Goal: Task Accomplishment & Management: Use online tool/utility

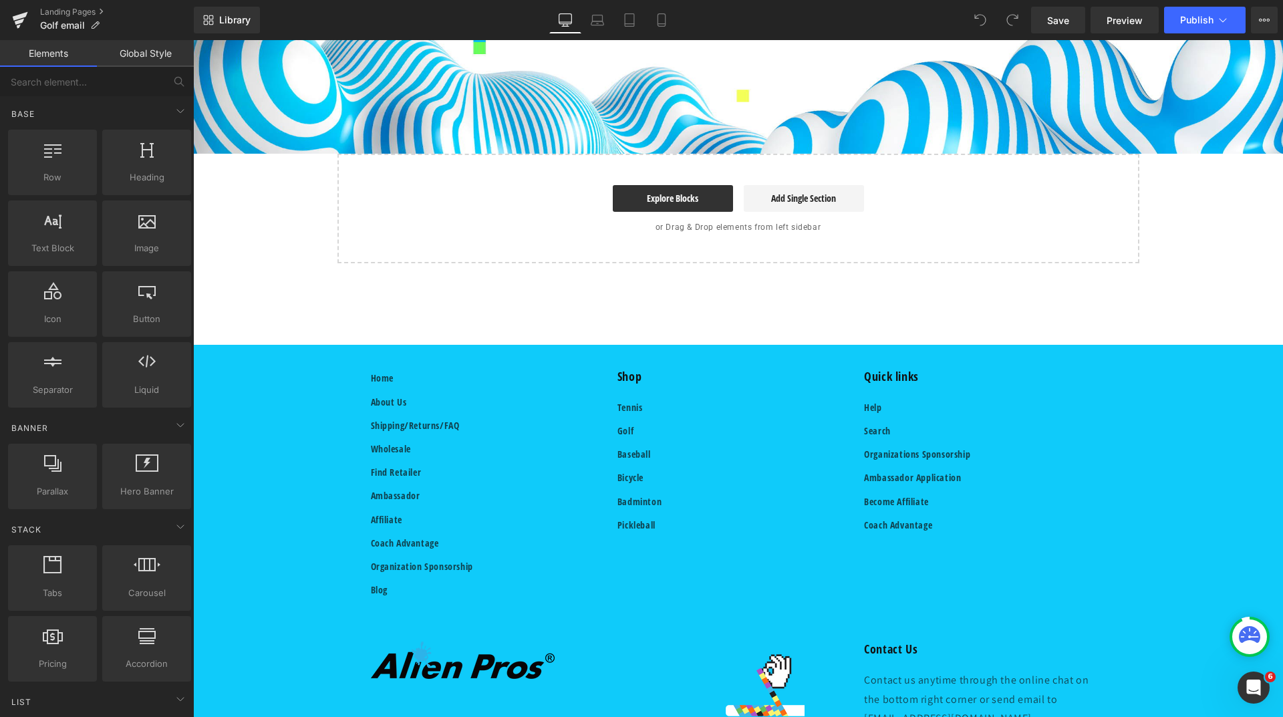
scroll to position [511, 0]
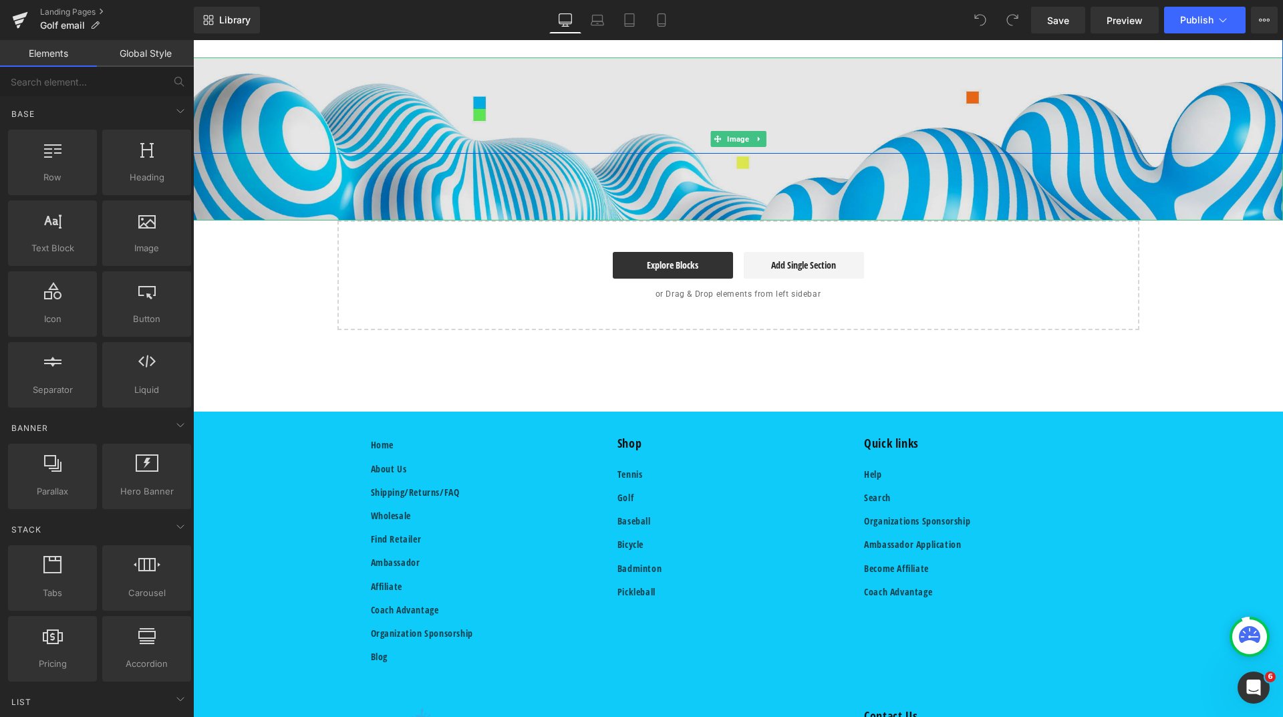
click at [271, 115] on img at bounding box center [738, 139] width 1090 height 164
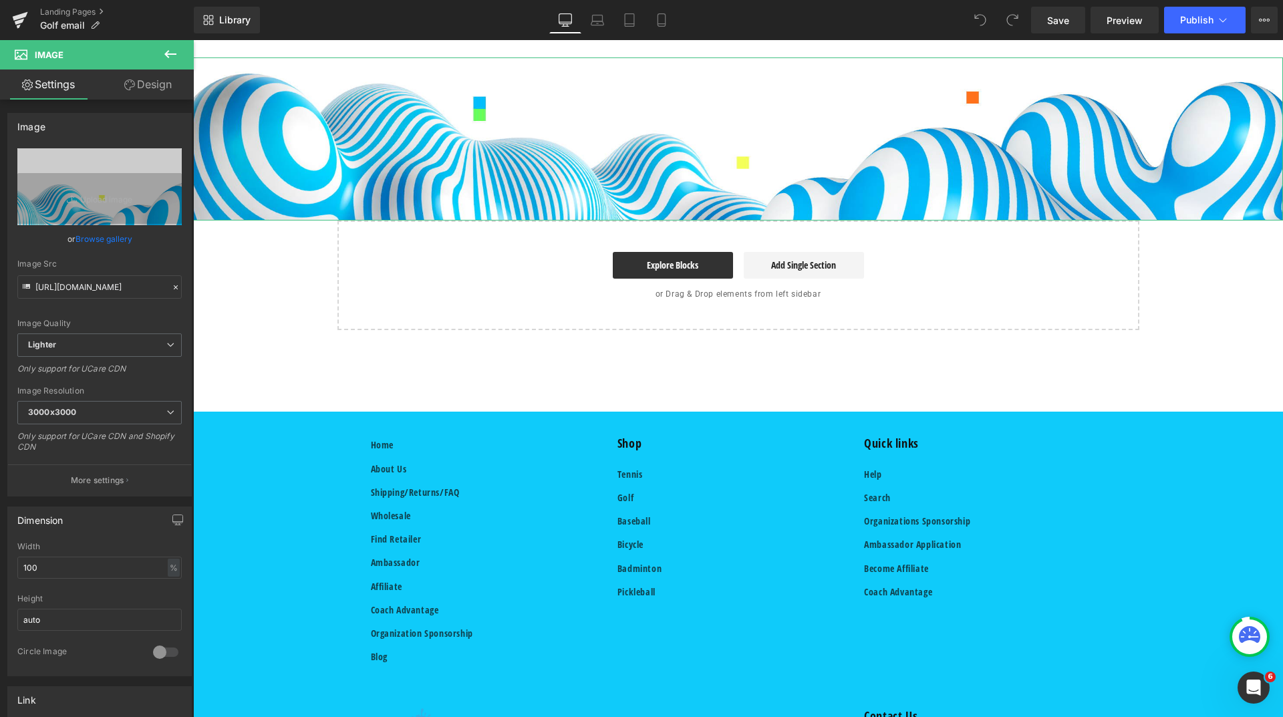
click at [150, 75] on link "Design" at bounding box center [148, 85] width 97 height 30
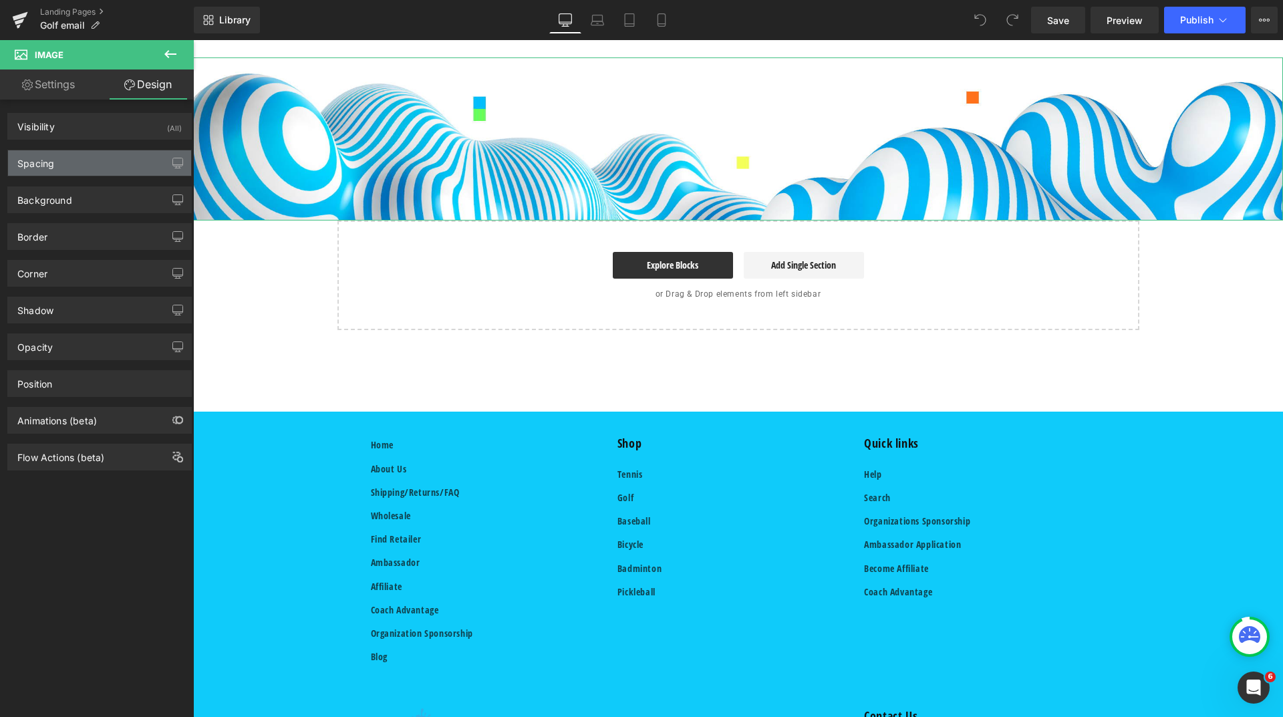
click at [59, 160] on div "Spacing" at bounding box center [99, 162] width 183 height 25
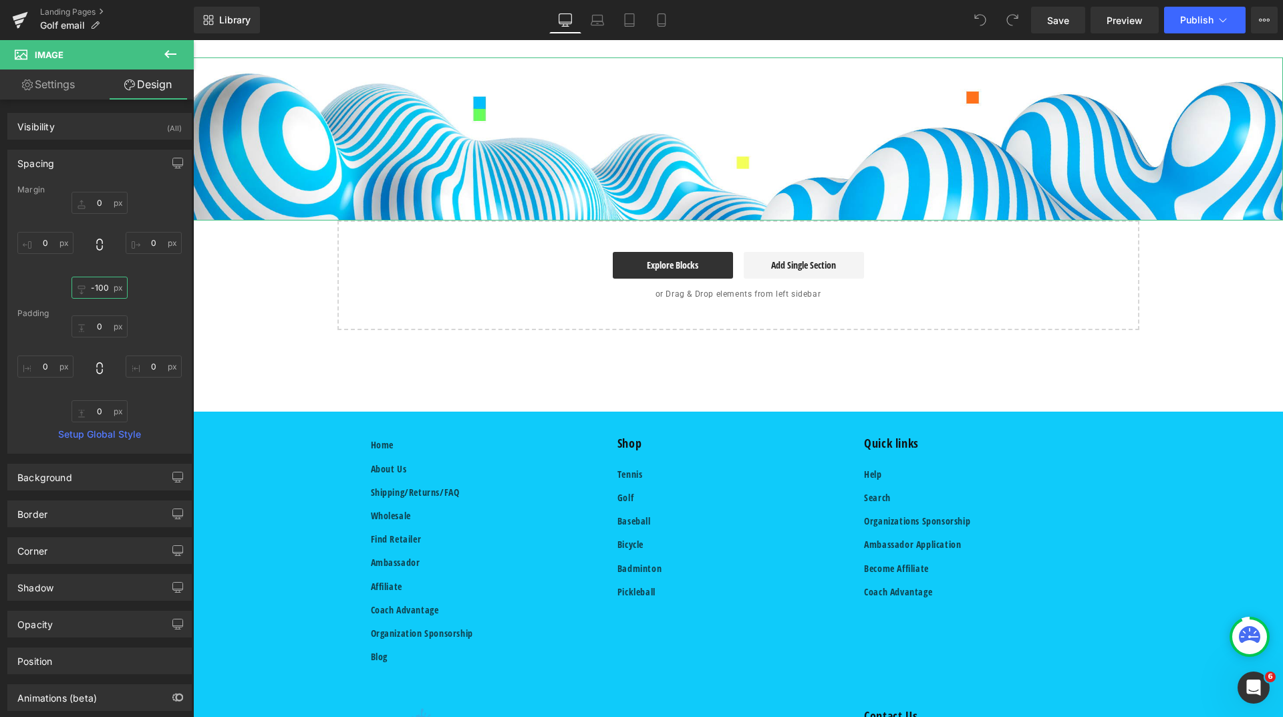
click at [91, 283] on input "-100" at bounding box center [100, 288] width 56 height 22
type input "0"
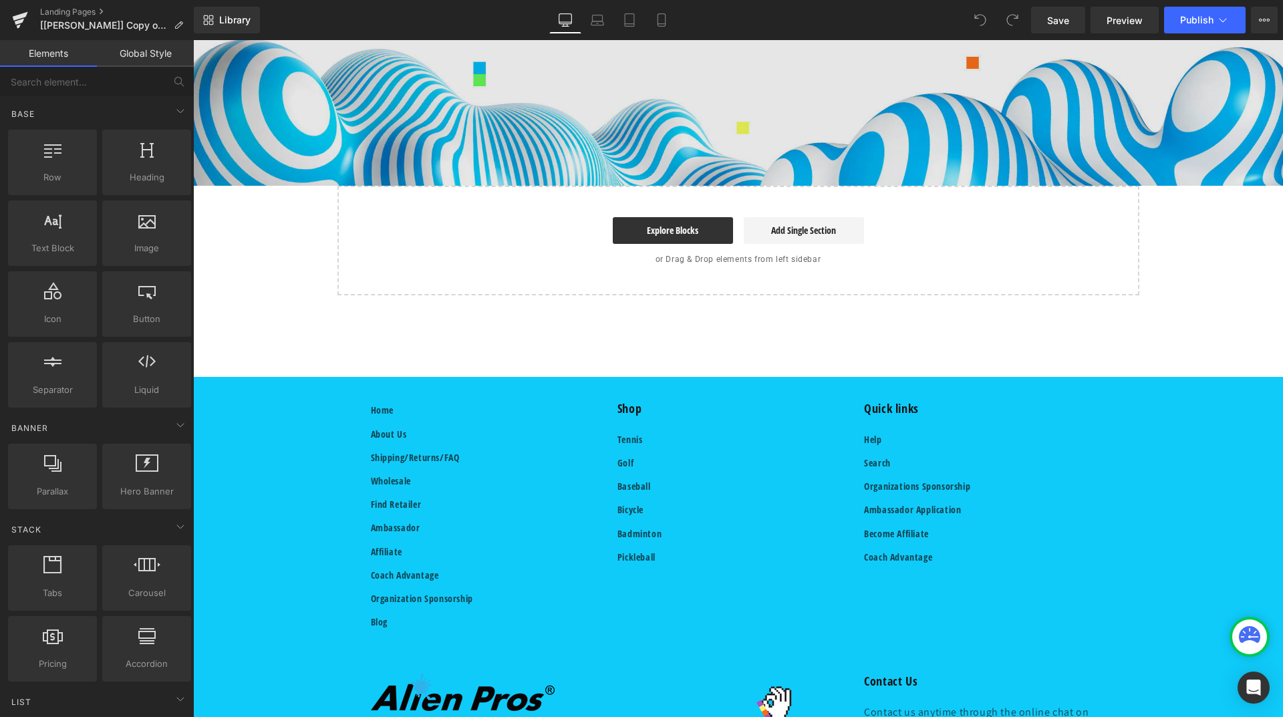
scroll to position [401, 0]
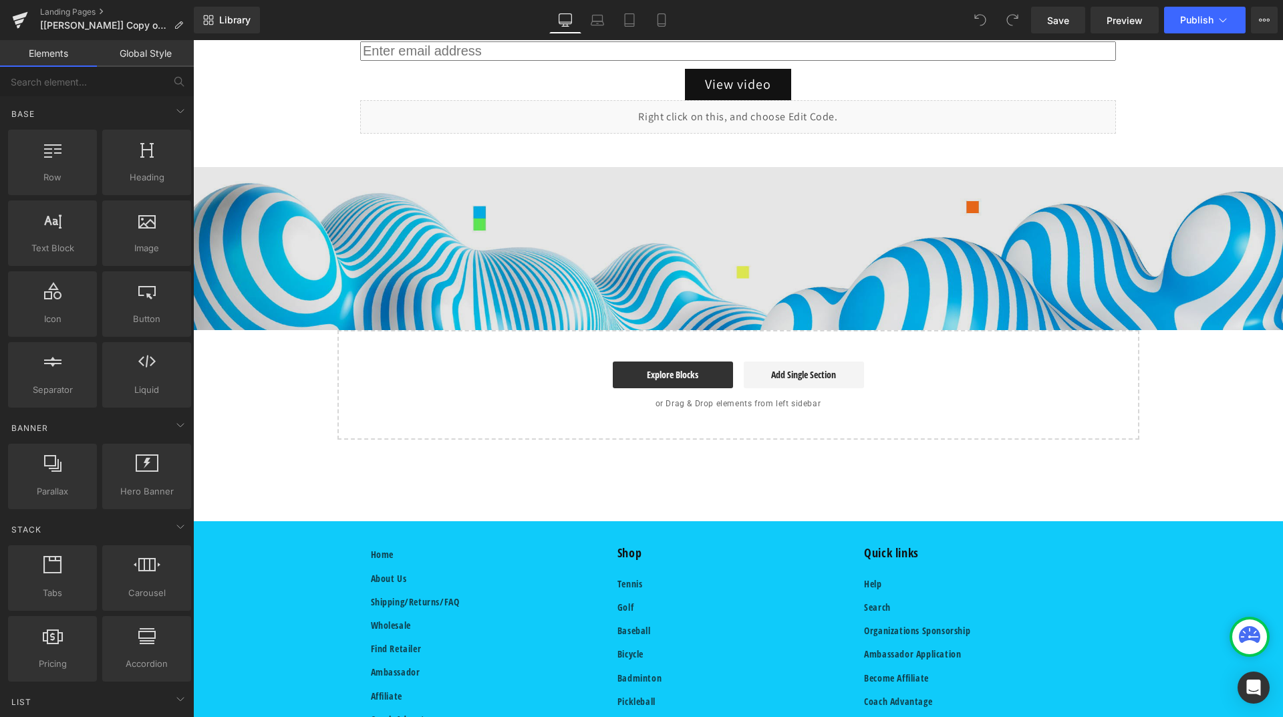
click at [268, 188] on img at bounding box center [738, 249] width 1090 height 164
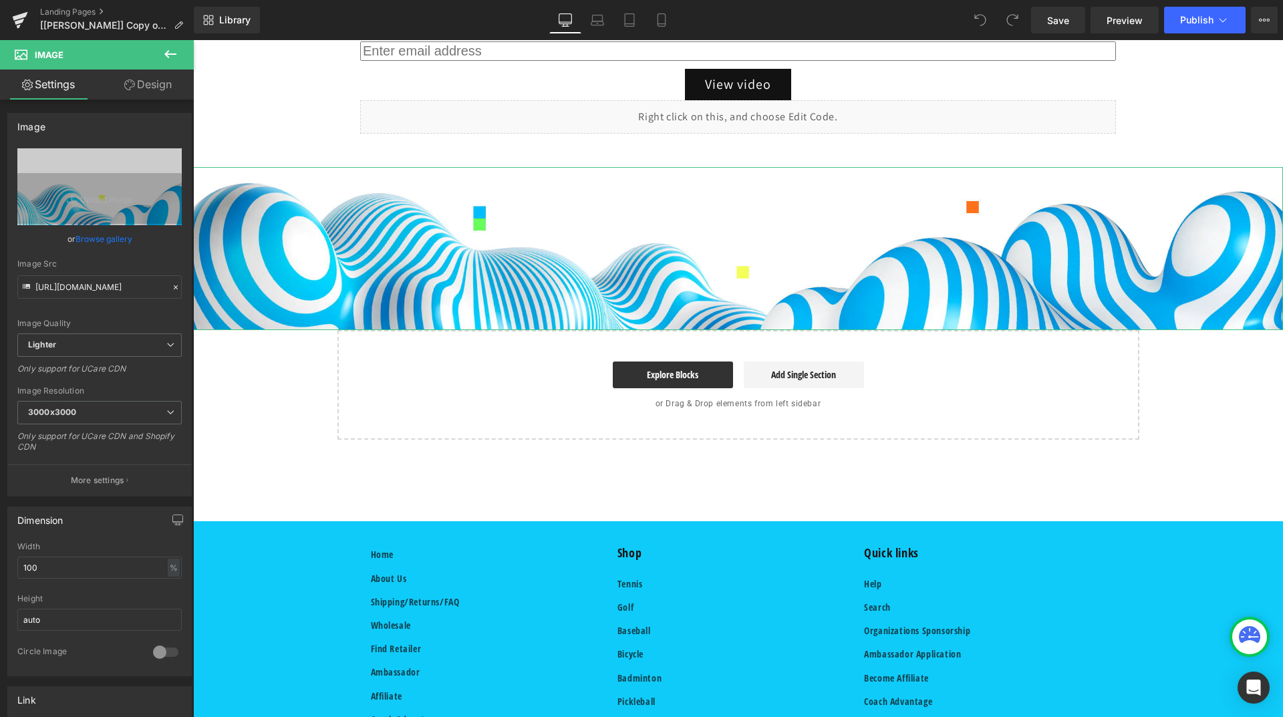
click at [154, 90] on link "Design" at bounding box center [148, 85] width 97 height 30
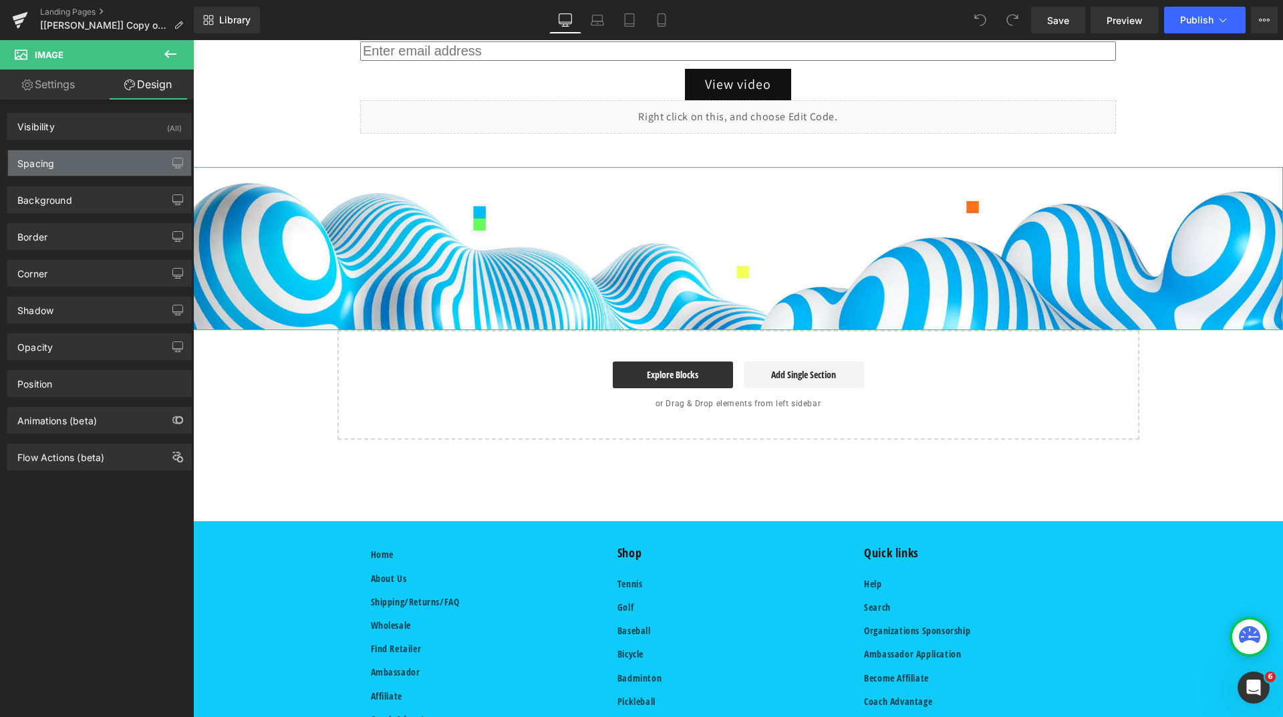
scroll to position [0, 0]
drag, startPoint x: 90, startPoint y: 162, endPoint x: 99, endPoint y: 198, distance: 36.5
click at [90, 162] on div "Spacing" at bounding box center [99, 162] width 183 height 25
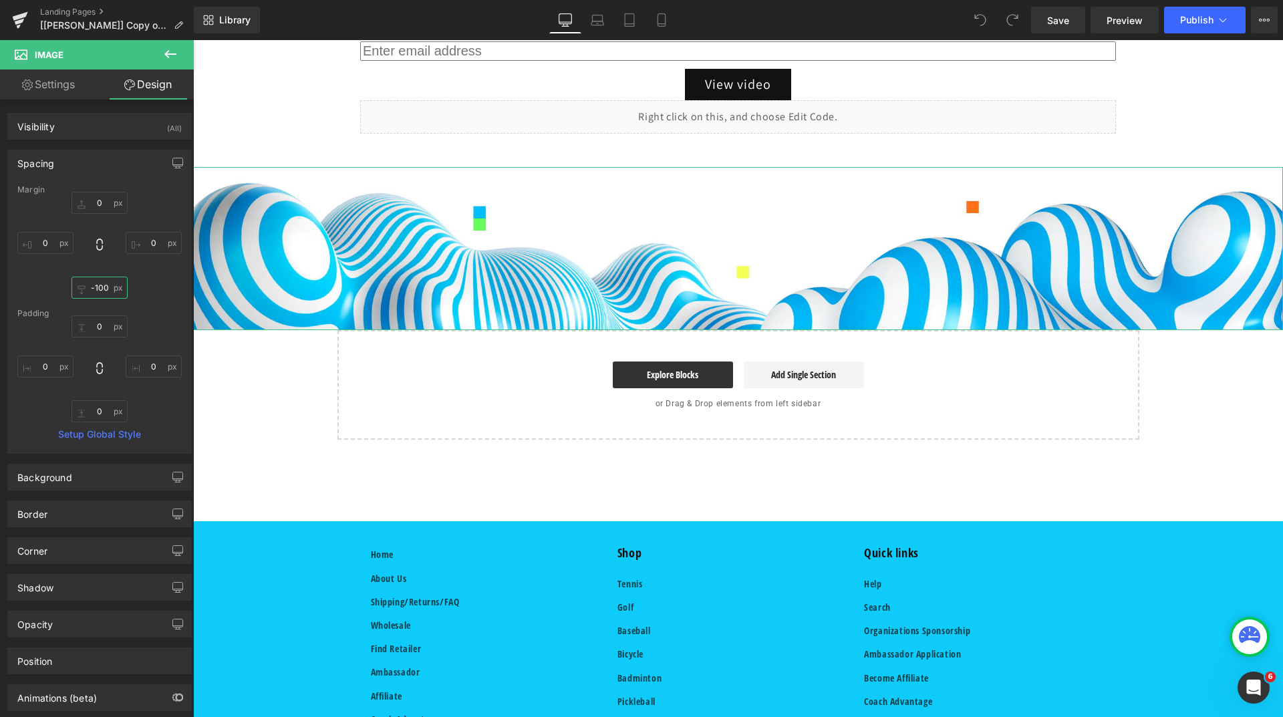
click at [98, 286] on input "-100" at bounding box center [100, 288] width 56 height 22
type input "0"
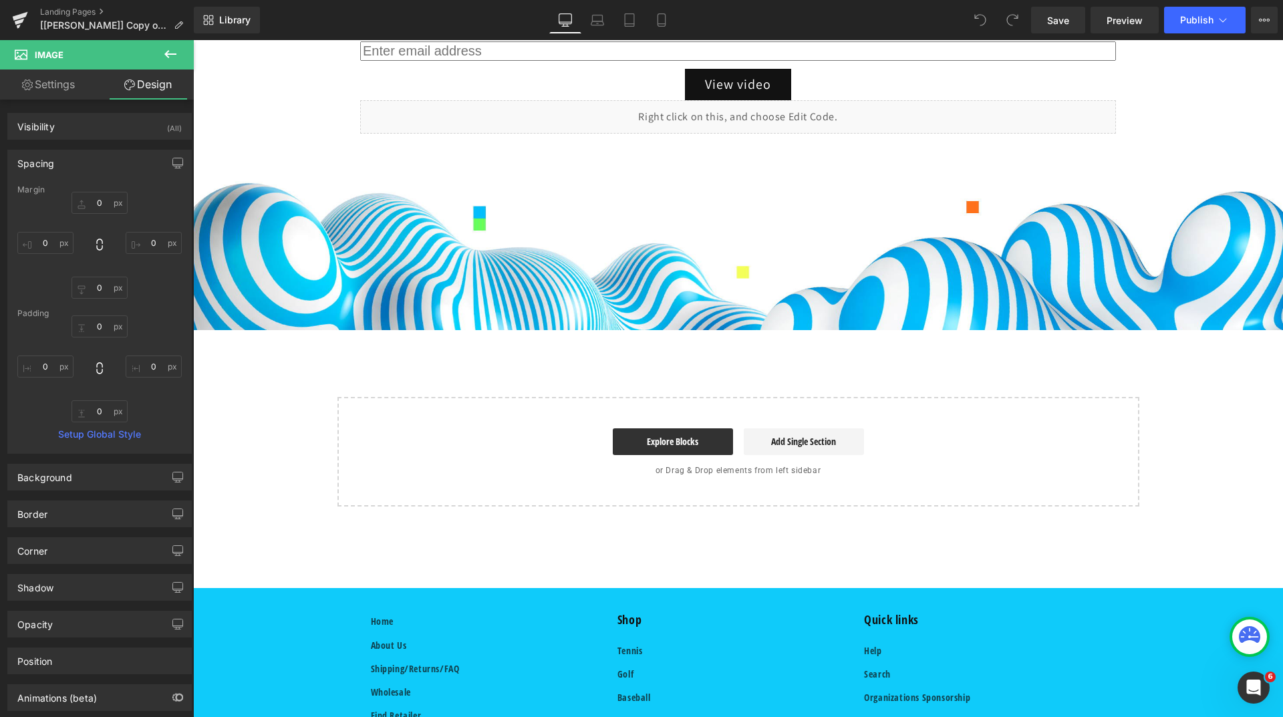
click at [220, 383] on div "Image Thank you for choosing Alien Pros! To view Golf Overgrip installation vid…" at bounding box center [738, 115] width 1090 height 784
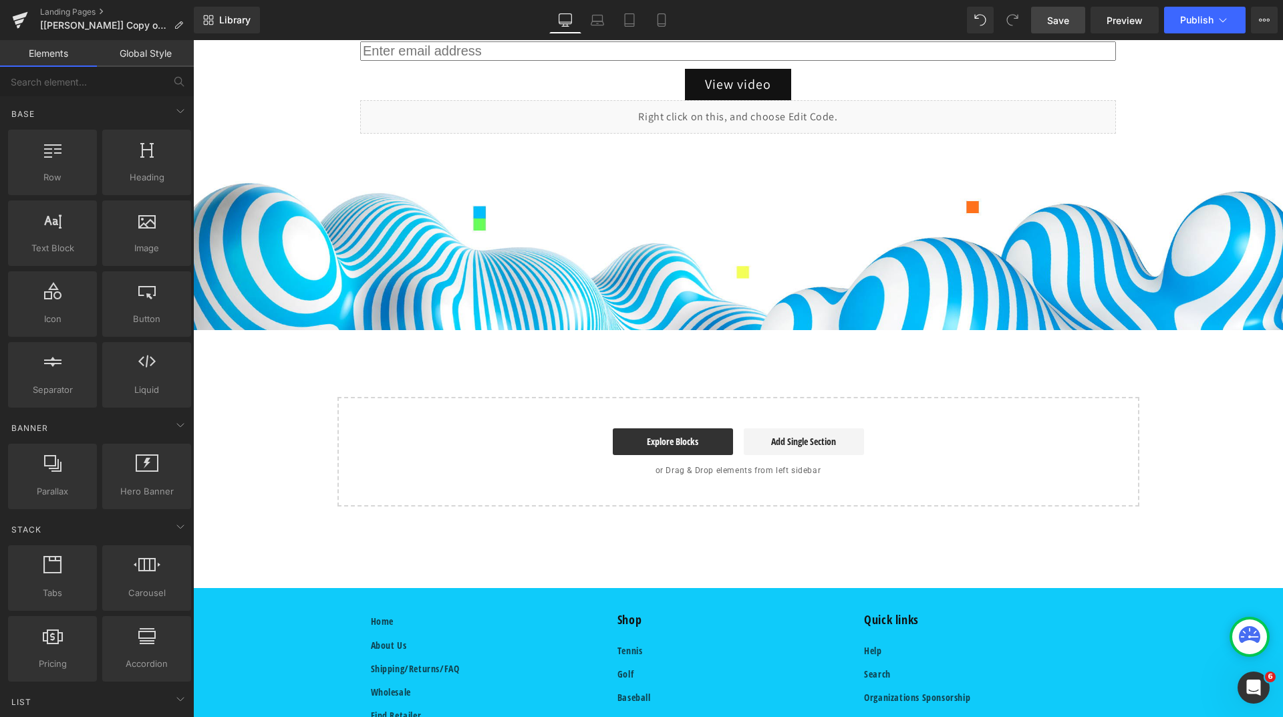
click at [1073, 18] on link "Save" at bounding box center [1058, 20] width 54 height 27
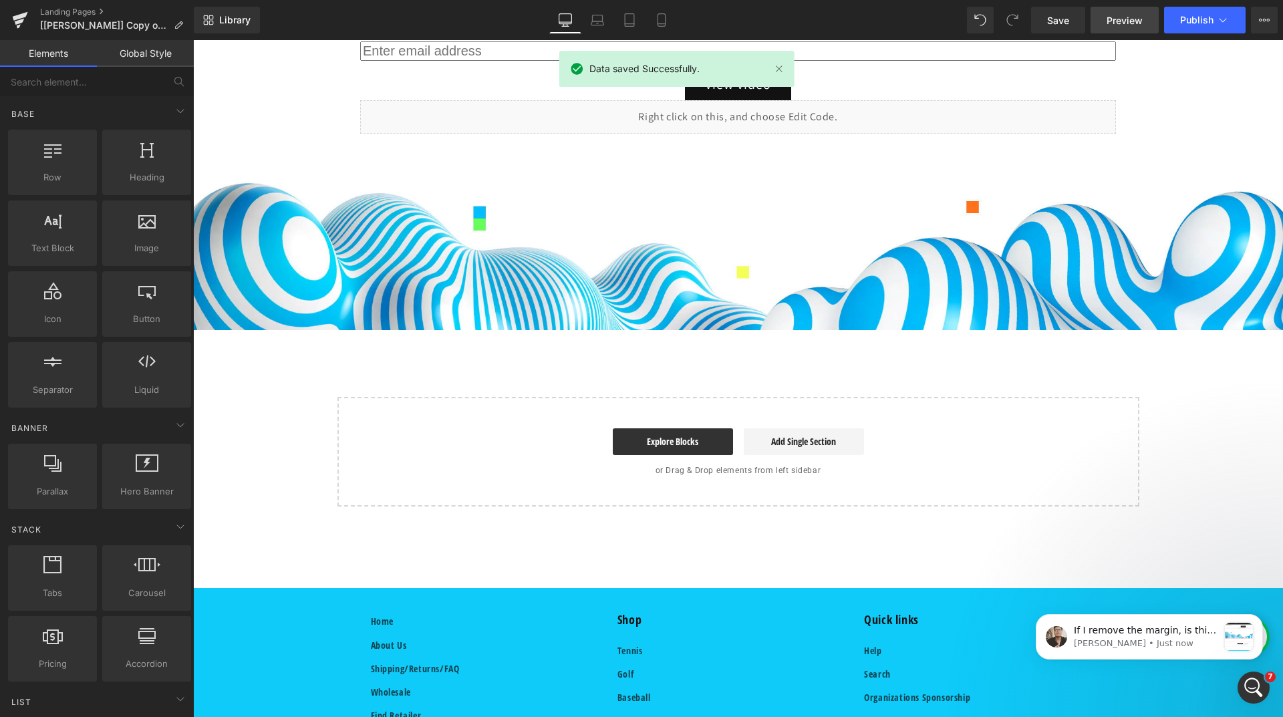
click at [1119, 16] on span "Preview" at bounding box center [1125, 20] width 36 height 14
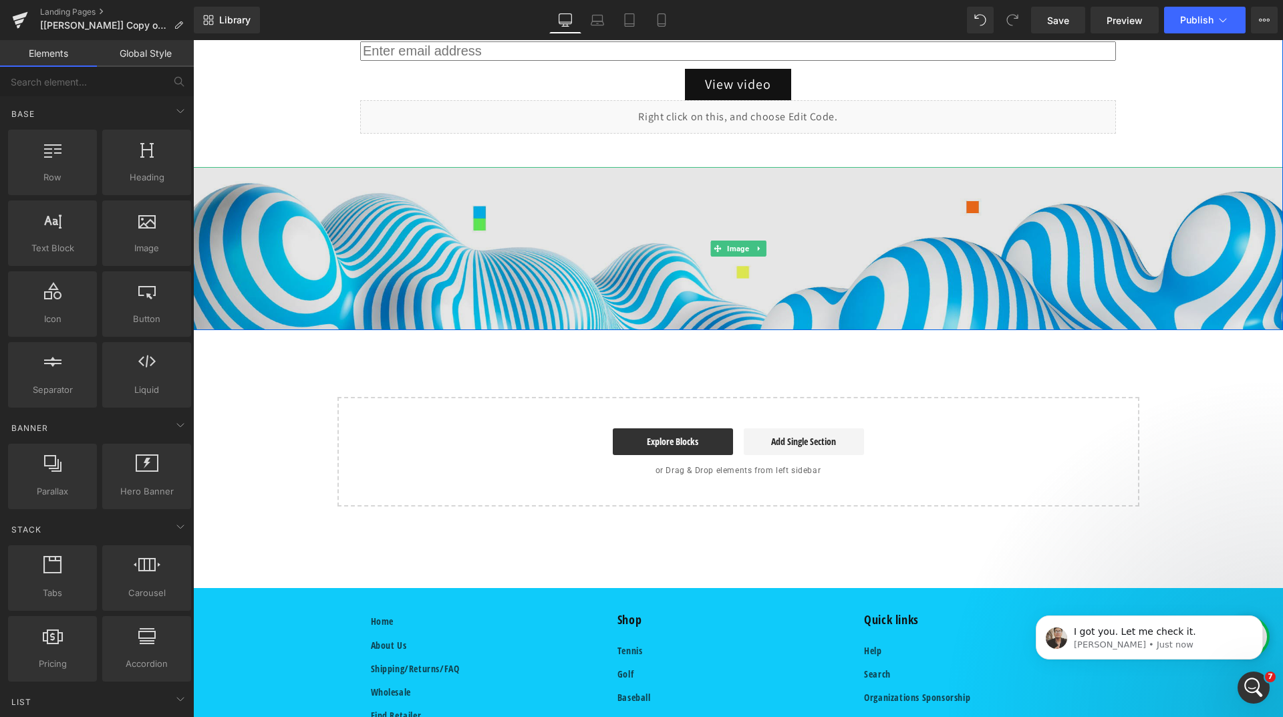
click at [375, 212] on img at bounding box center [738, 249] width 1090 height 164
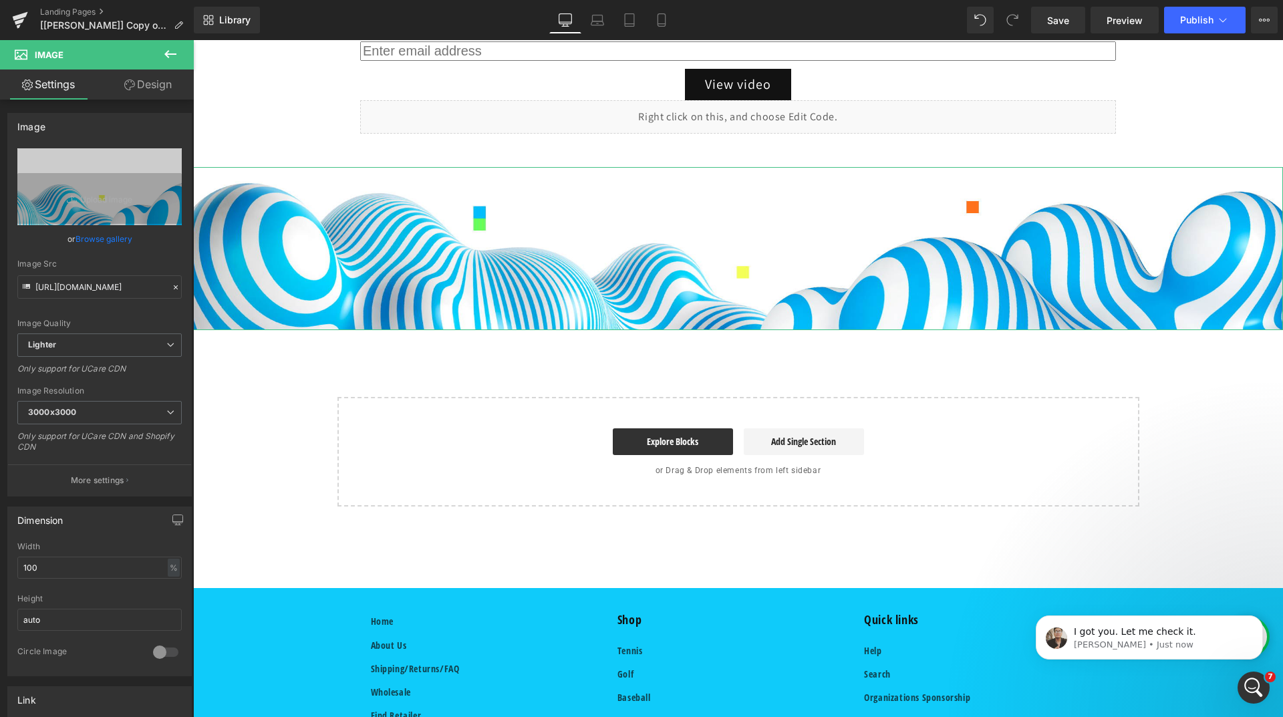
click at [140, 92] on link "Design" at bounding box center [148, 85] width 97 height 30
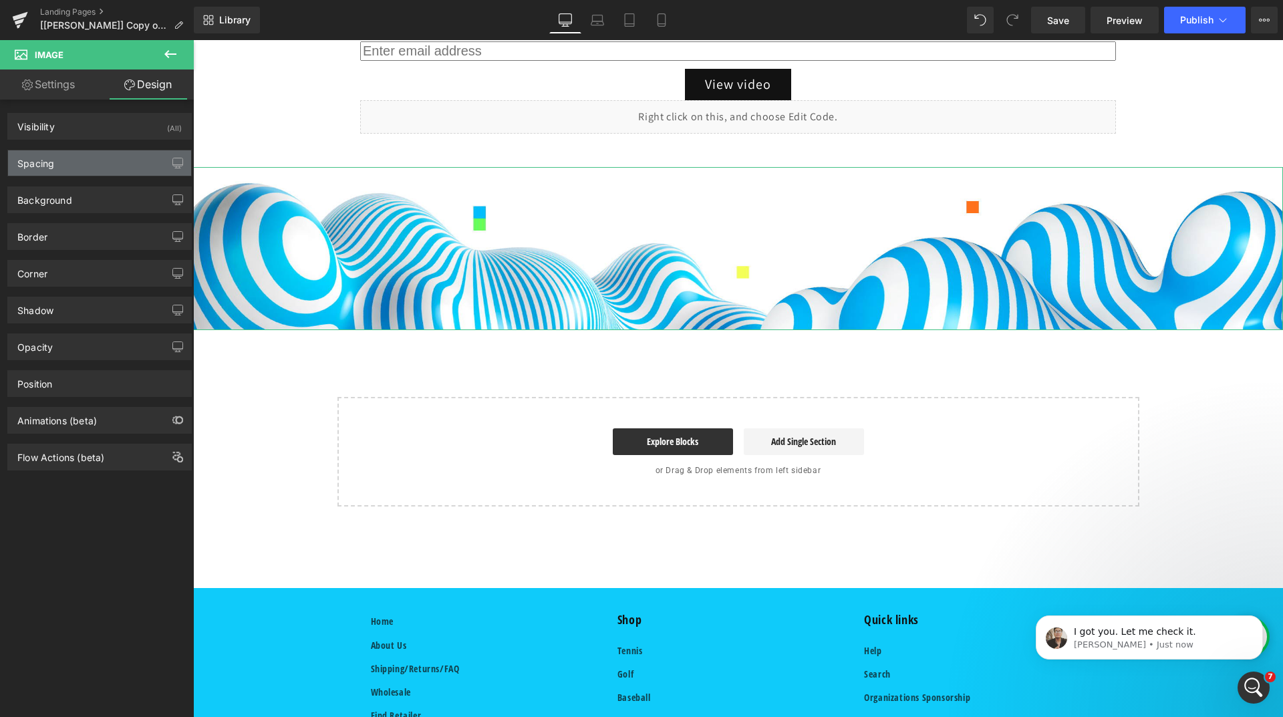
click at [108, 158] on div "Spacing" at bounding box center [99, 162] width 183 height 25
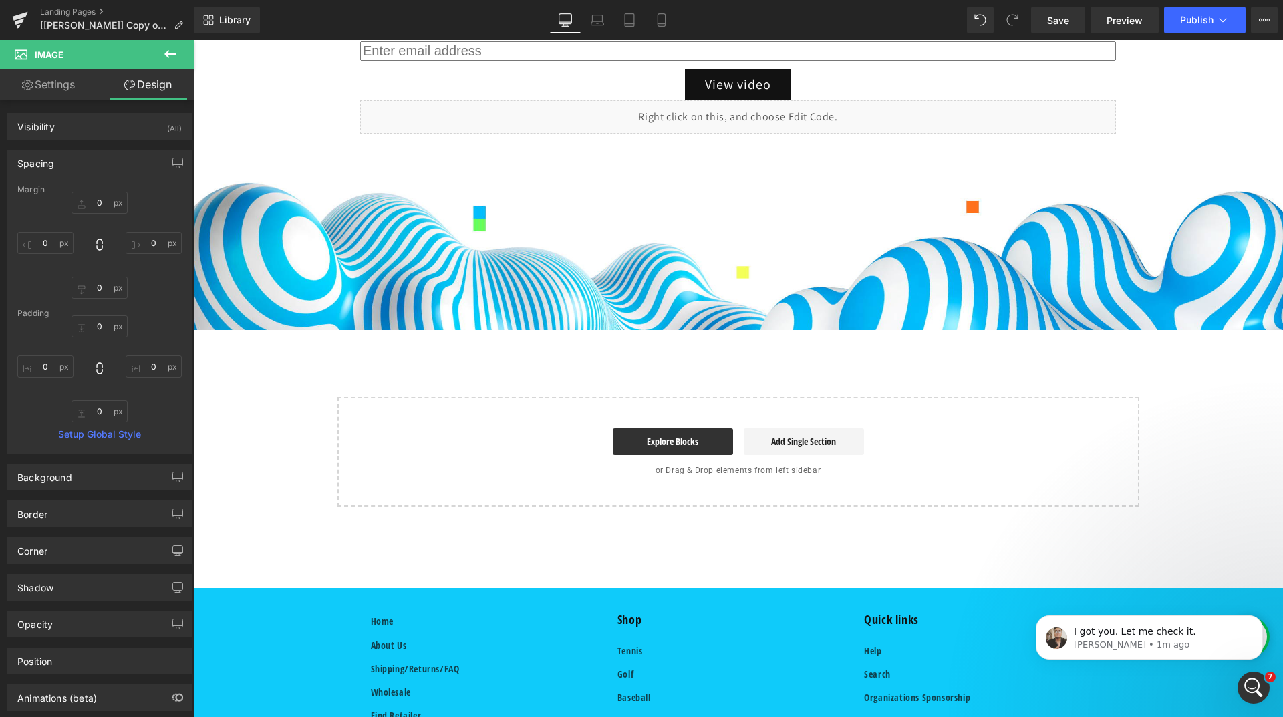
click at [162, 53] on icon at bounding box center [170, 54] width 16 height 16
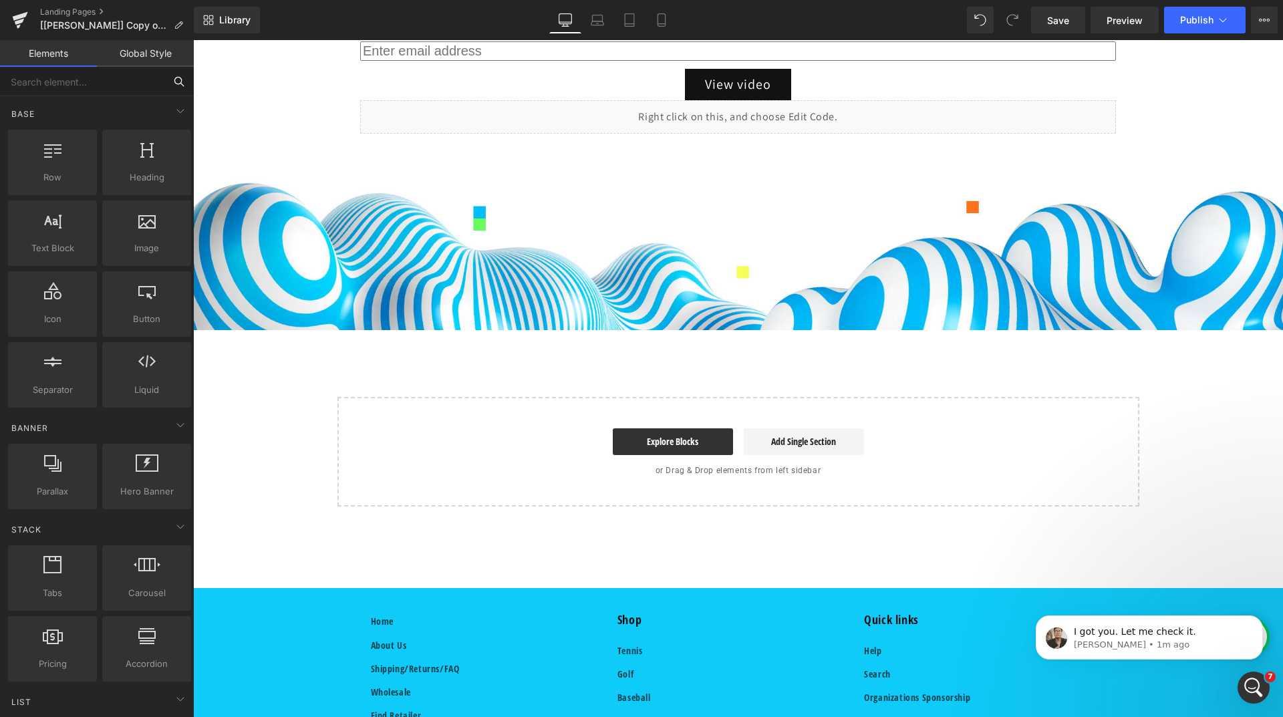
click at [76, 85] on input "text" at bounding box center [82, 81] width 164 height 29
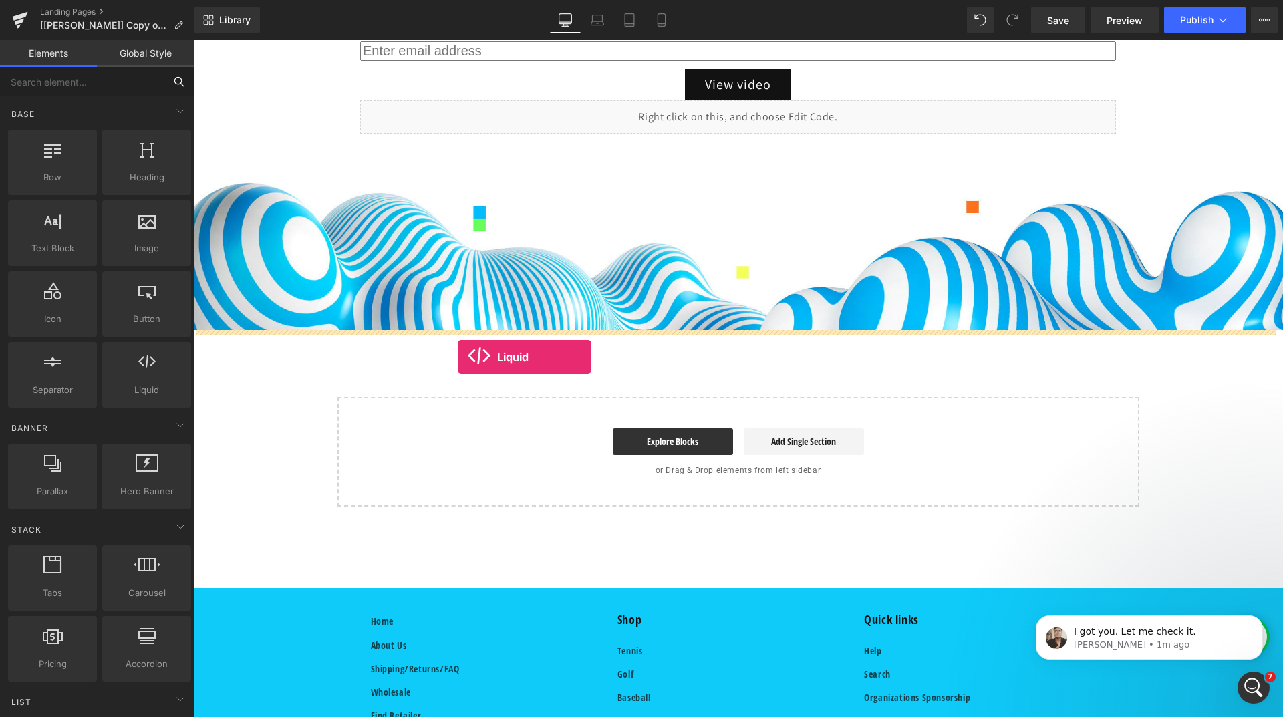
drag, startPoint x: 342, startPoint y: 415, endPoint x: 458, endPoint y: 357, distance: 129.4
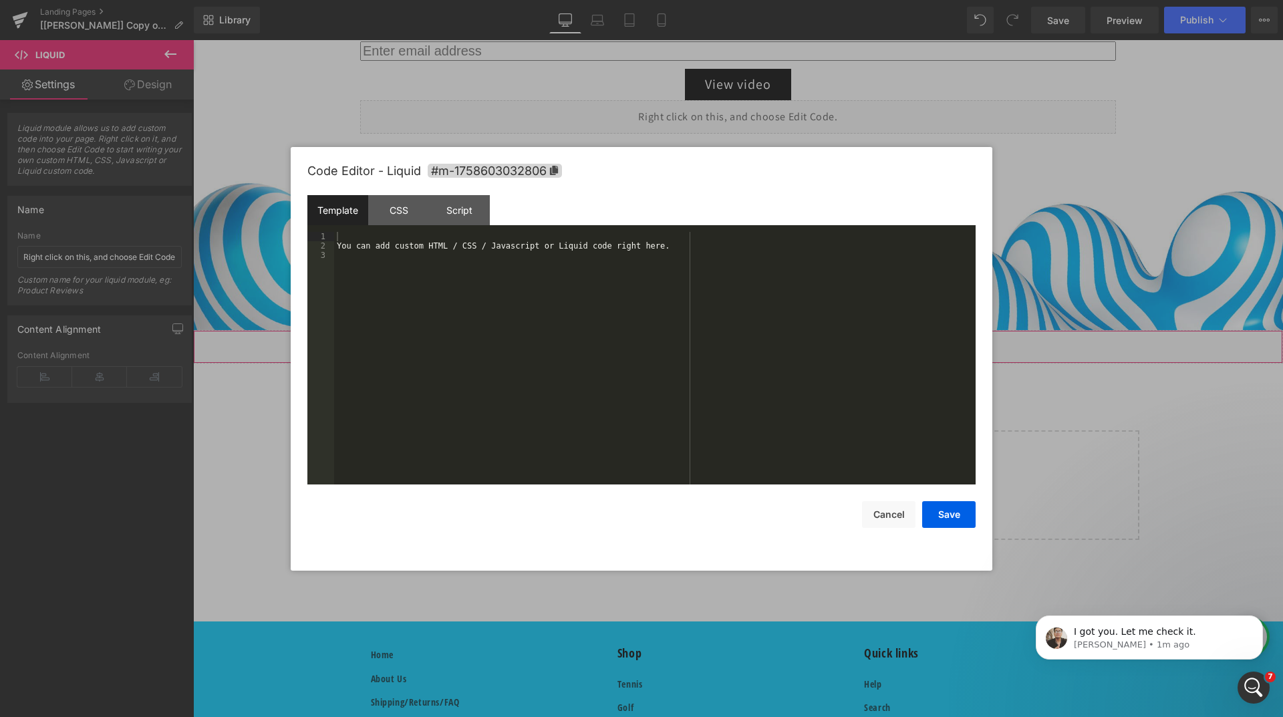
click at [682, 0] on div "Liquid You are previewing how the will restyle your page. You can not edit Elem…" at bounding box center [641, 0] width 1283 height 0
click at [620, 243] on div "You can add custom HTML / CSS / Javascript or Liquid code right here." at bounding box center [655, 367] width 642 height 271
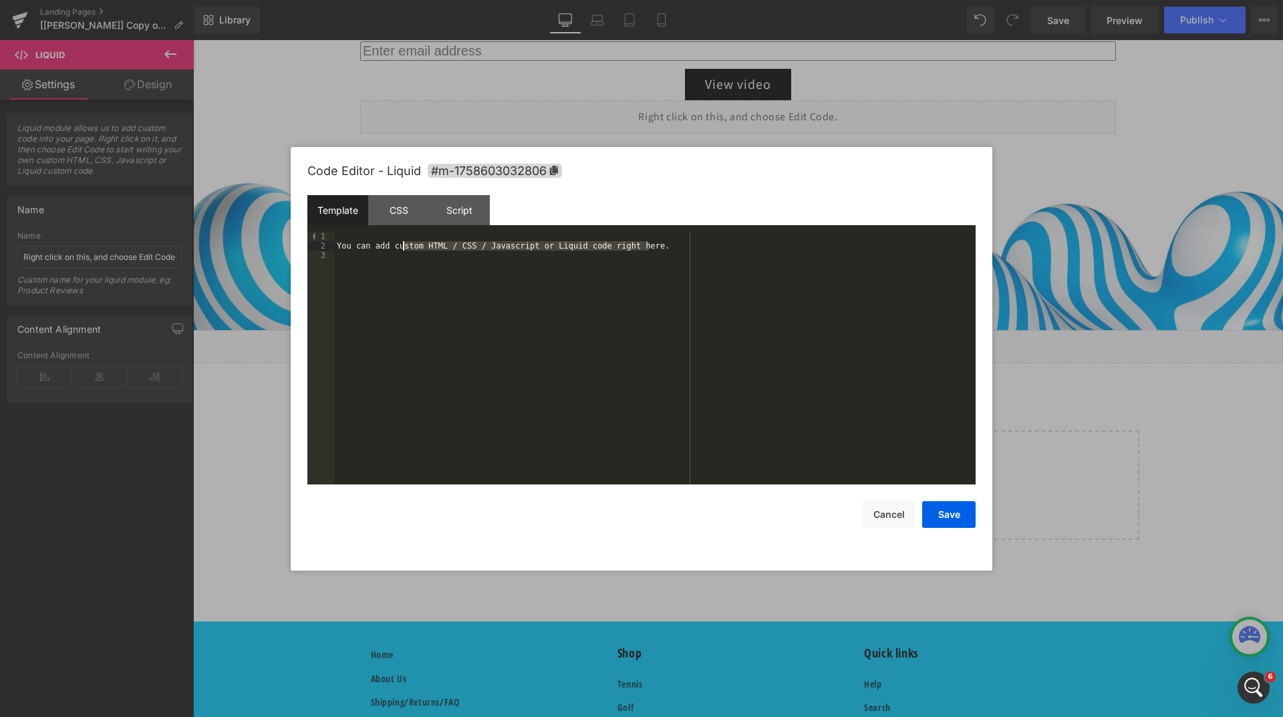
drag, startPoint x: 641, startPoint y: 241, endPoint x: 395, endPoint y: 239, distance: 246.0
click at [398, 241] on div "You can add custom HTML / CSS / Javascript or Liquid code right here." at bounding box center [655, 367] width 642 height 271
click at [400, 209] on div "CSS" at bounding box center [398, 210] width 61 height 30
click at [363, 237] on div "#m-1758603032806 { }" at bounding box center [655, 367] width 642 height 271
click at [384, 215] on div "CSS" at bounding box center [398, 210] width 61 height 30
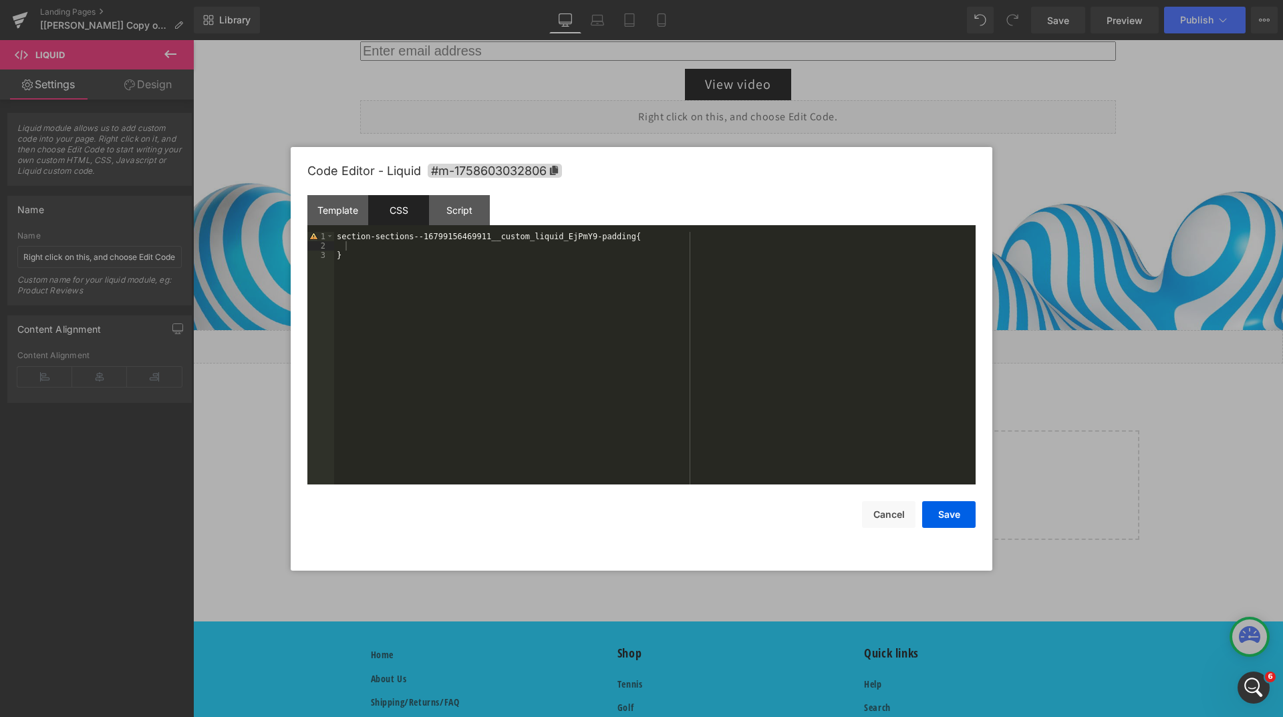
click at [336, 238] on div "section-sections--16799156469911__custom_liquid_EjPmY9-padding { }" at bounding box center [655, 367] width 642 height 271
click at [354, 245] on div ".section-sections--16799156469911__custom_liquid_EjPmY9-padding { }" at bounding box center [655, 367] width 642 height 271
click at [340, 213] on div "Template" at bounding box center [337, 210] width 61 height 30
click at [654, 239] on div "You can add custom HTML / CSS / Javascript or Liquid code right here." at bounding box center [655, 367] width 642 height 271
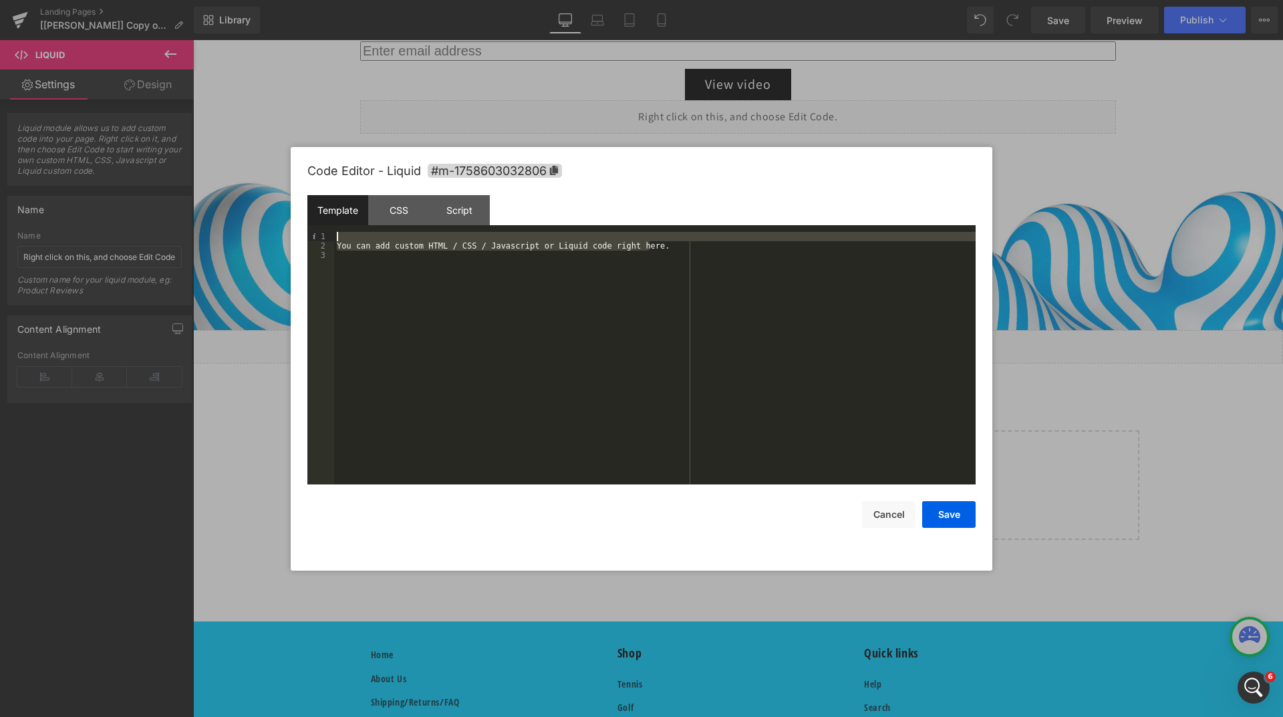
drag, startPoint x: 660, startPoint y: 247, endPoint x: 357, endPoint y: 234, distance: 303.7
click at [362, 235] on div "You can add custom HTML / CSS / Javascript or Liquid code right here." at bounding box center [655, 367] width 642 height 271
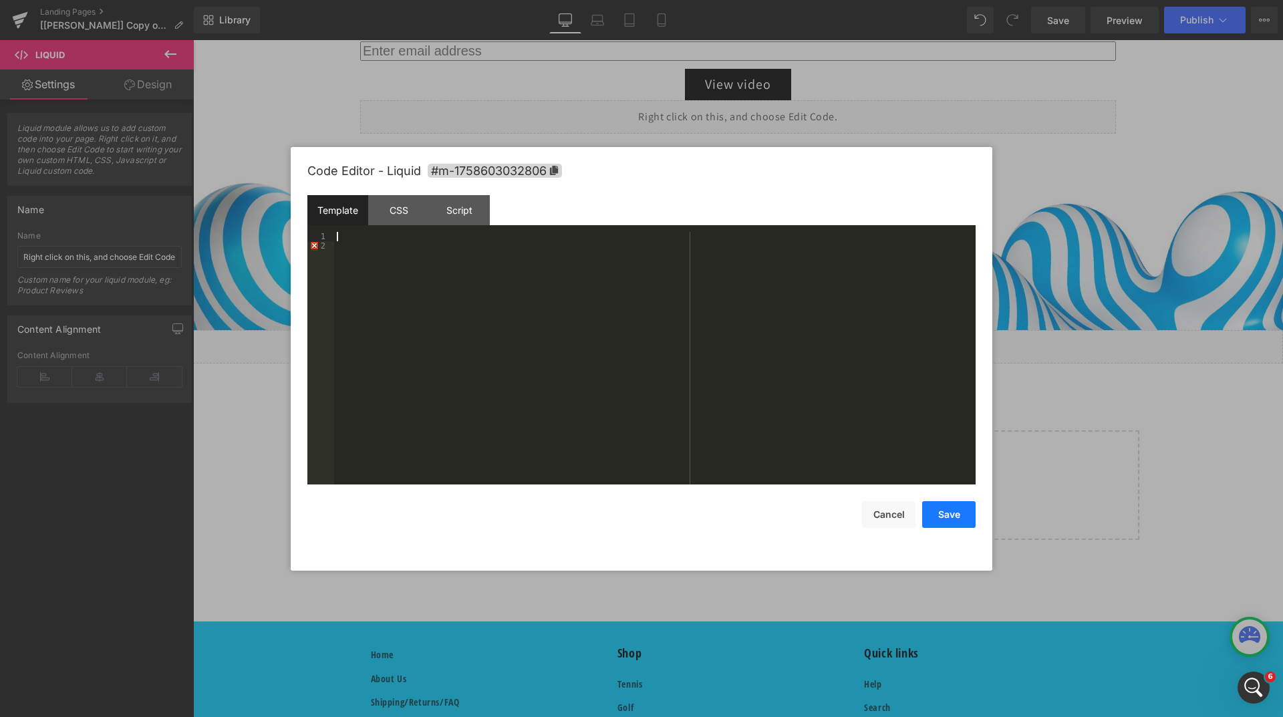
click at [958, 513] on button "Save" at bounding box center [948, 514] width 53 height 27
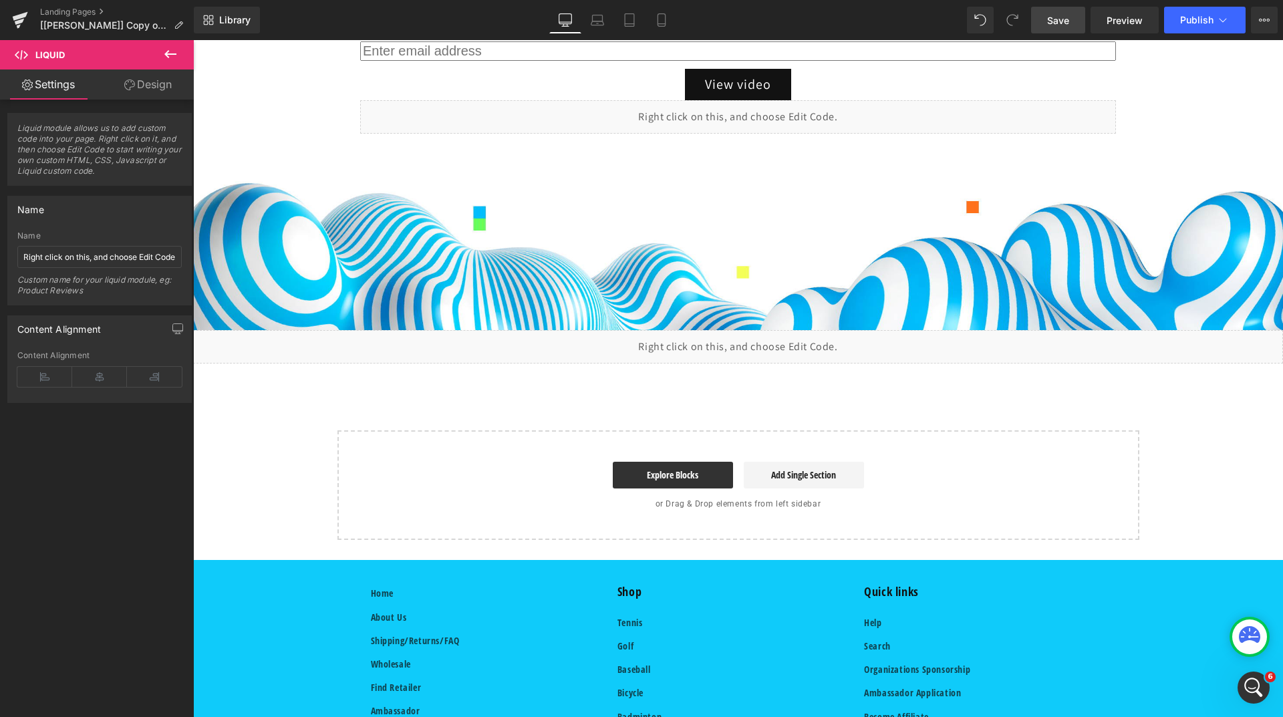
click at [1073, 29] on link "Save" at bounding box center [1058, 20] width 54 height 27
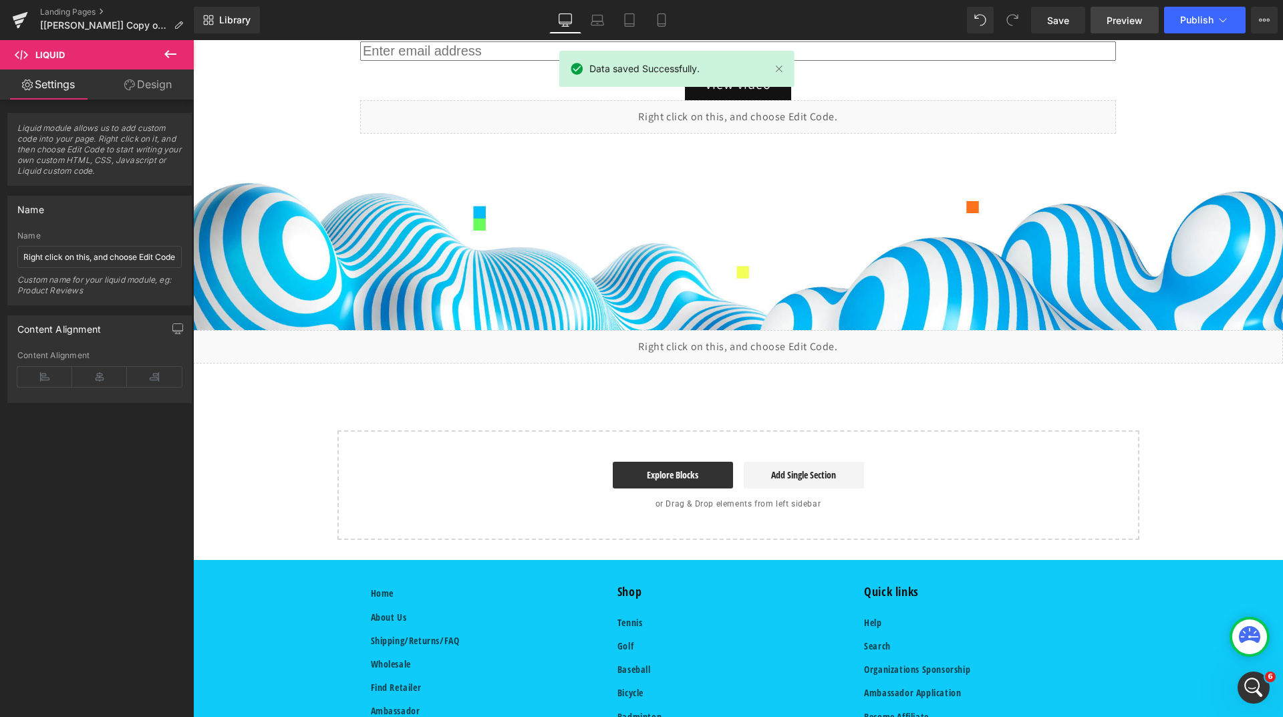
click at [1109, 17] on span "Preview" at bounding box center [1125, 20] width 36 height 14
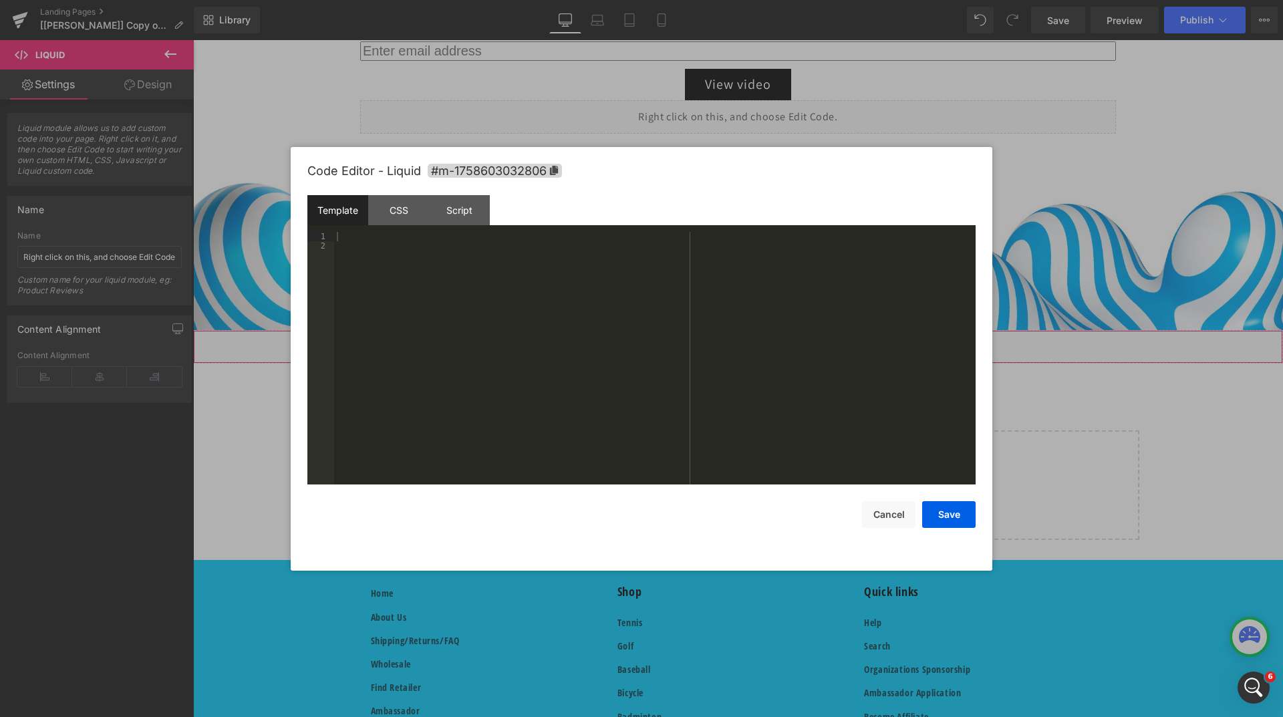
click at [753, 335] on div "Liquid" at bounding box center [738, 346] width 1090 height 33
click at [402, 219] on div "CSS" at bounding box center [398, 210] width 61 height 30
click at [420, 267] on div ".section-sections--16799156469911__custom_liquid_EjPmY9-padding { padding : 0 !…" at bounding box center [655, 367] width 642 height 271
click at [946, 521] on button "Save" at bounding box center [948, 514] width 53 height 27
drag, startPoint x: 559, startPoint y: 301, endPoint x: 521, endPoint y: 273, distance: 46.8
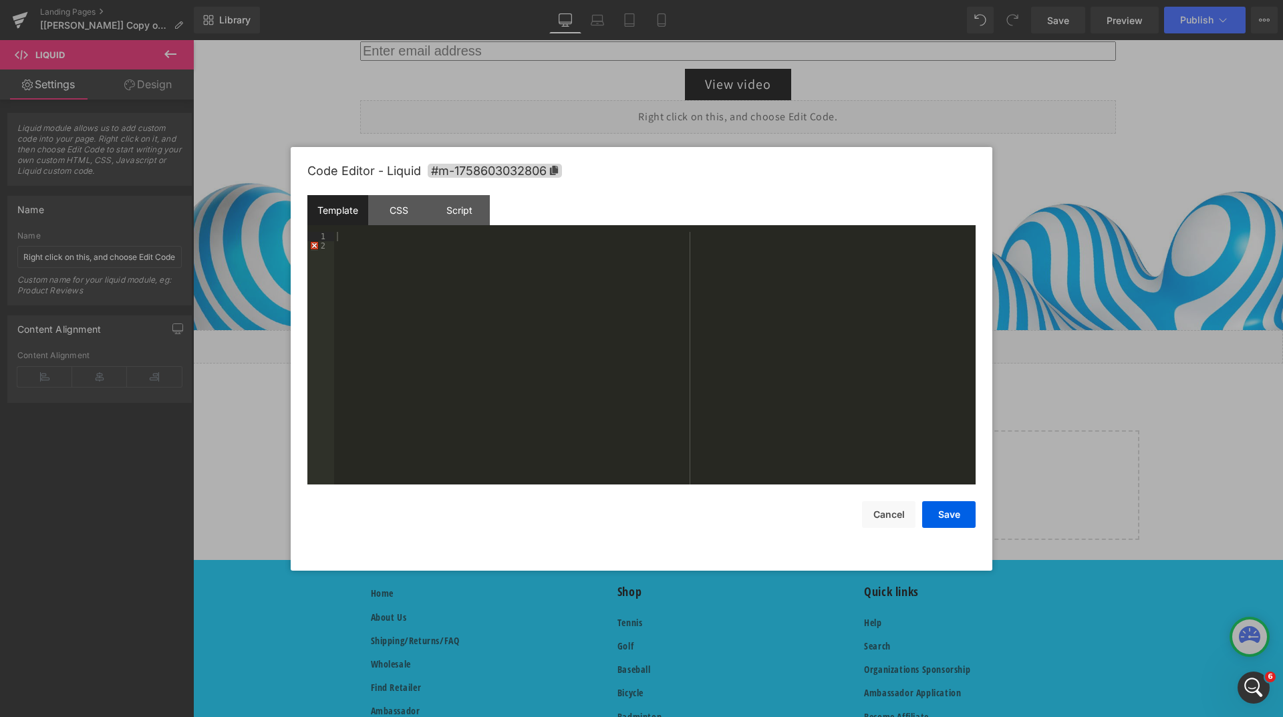
click at [511, 273] on div at bounding box center [655, 367] width 642 height 271
drag, startPoint x: 900, startPoint y: 518, endPoint x: 882, endPoint y: 499, distance: 26.0
click at [899, 517] on button "Cancel" at bounding box center [888, 514] width 53 height 27
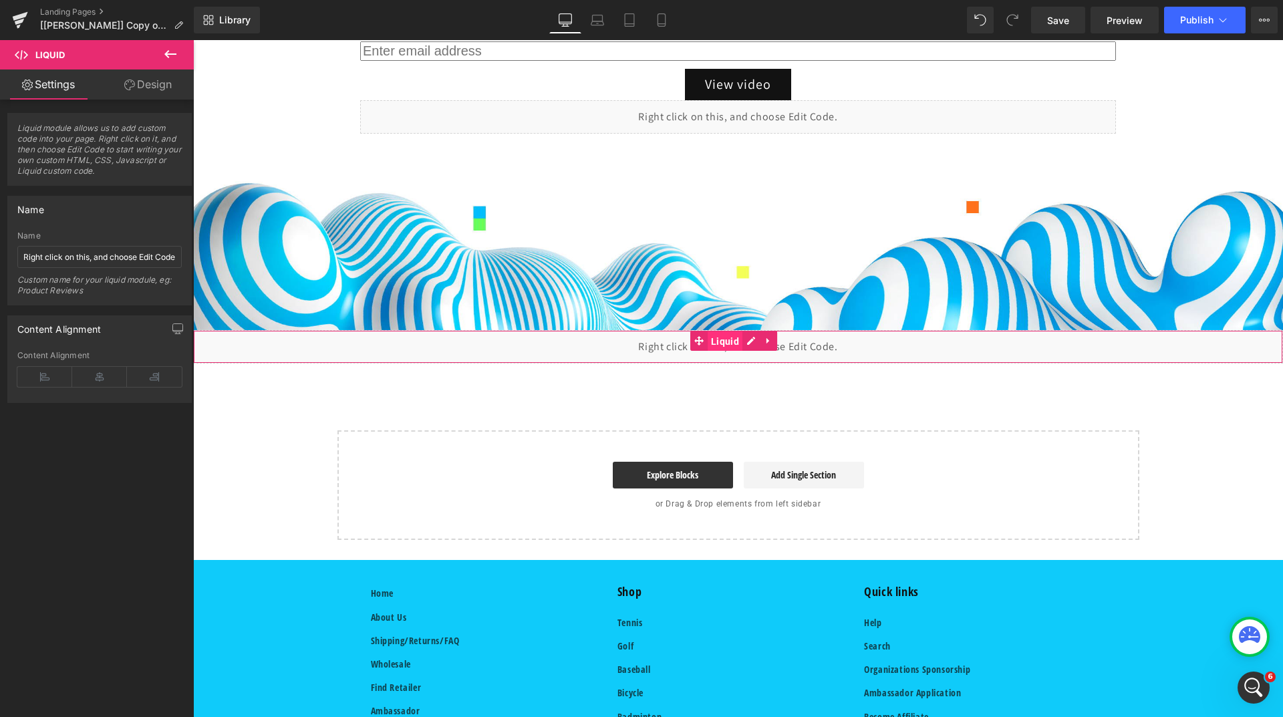
drag, startPoint x: 719, startPoint y: 342, endPoint x: 729, endPoint y: 349, distance: 12.0
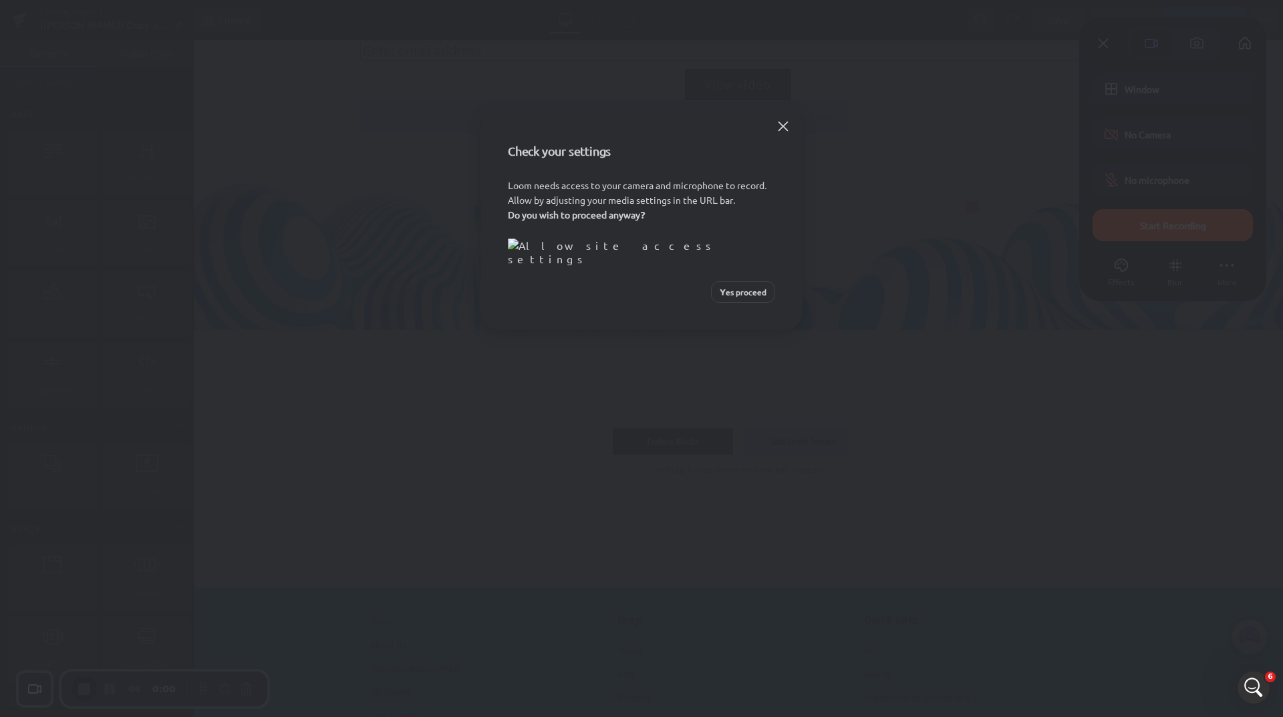
click at [739, 303] on button "Yes proceed" at bounding box center [743, 291] width 64 height 21
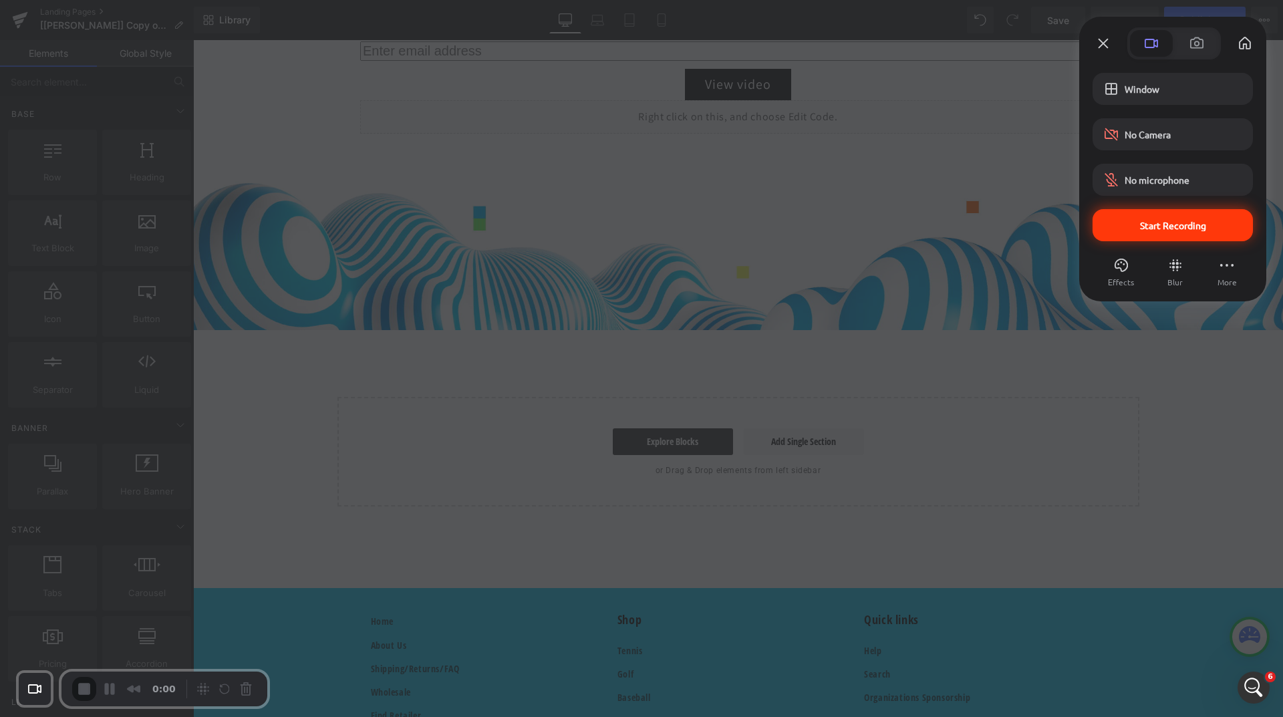
click at [1149, 217] on div "Start Recording" at bounding box center [1173, 225] width 160 height 32
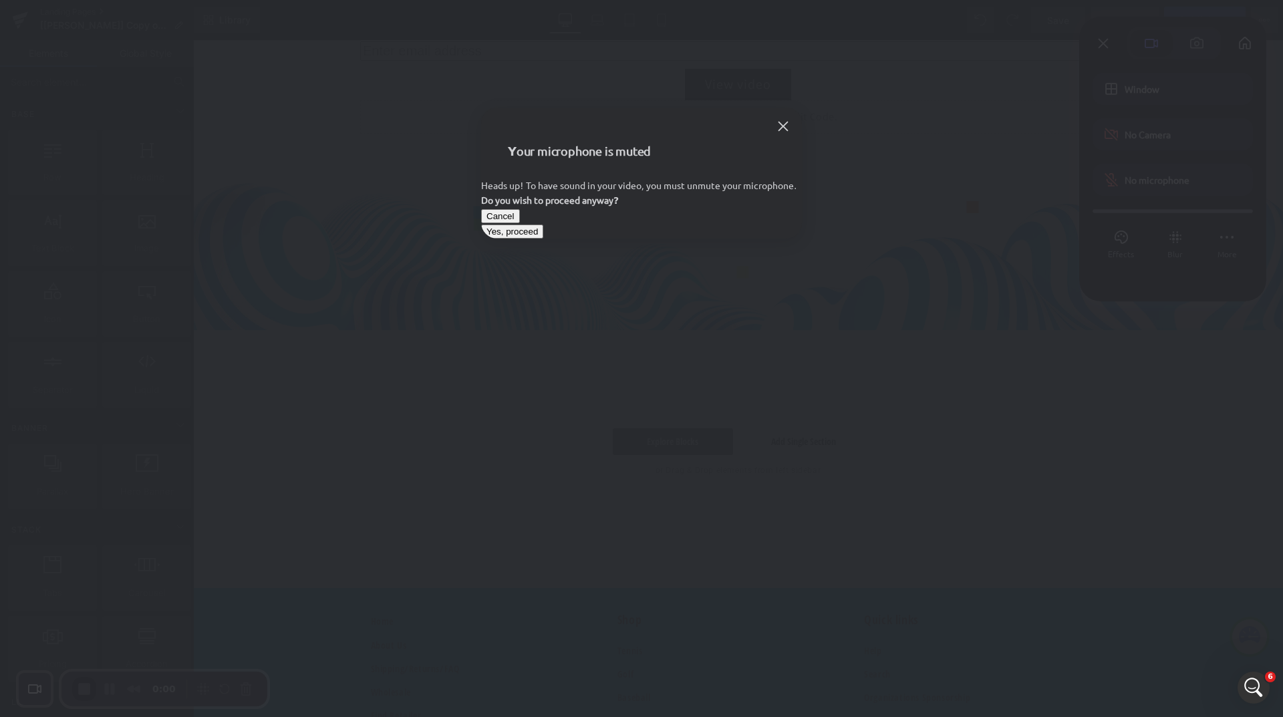
click at [538, 237] on span "Yes, proceed" at bounding box center [512, 232] width 51 height 10
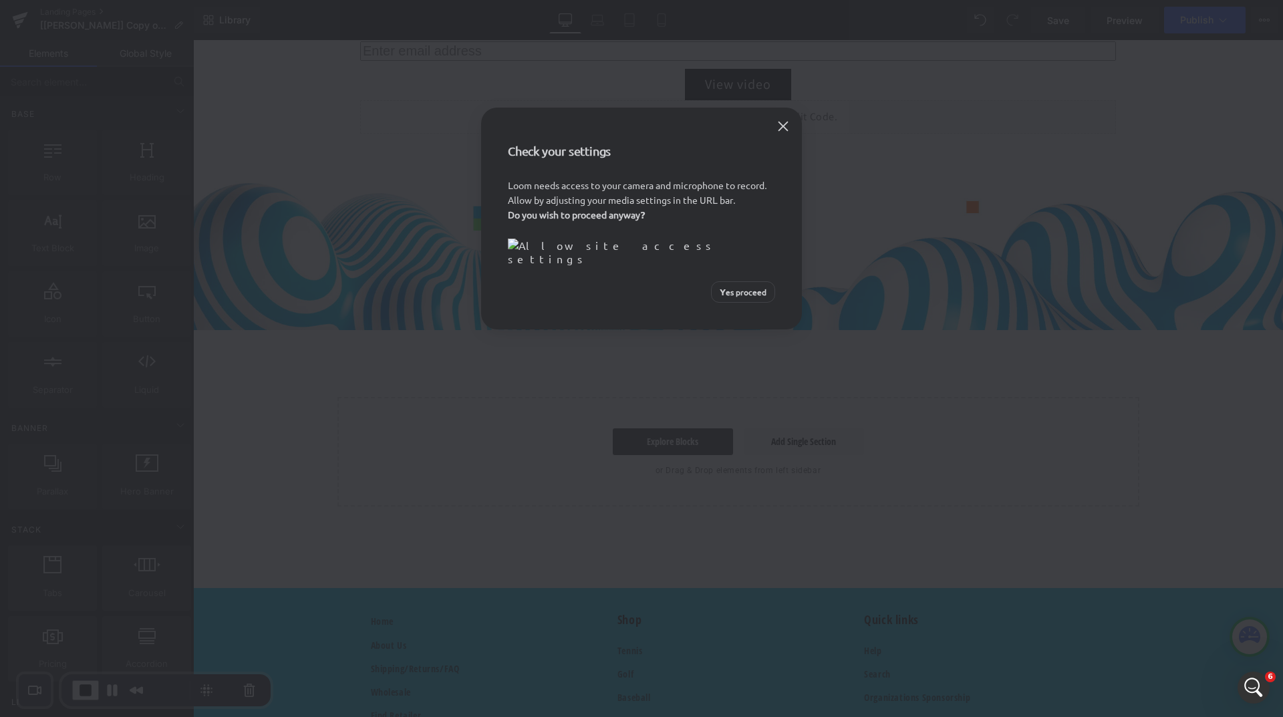
click at [728, 303] on button "Yes proceed" at bounding box center [743, 291] width 64 height 21
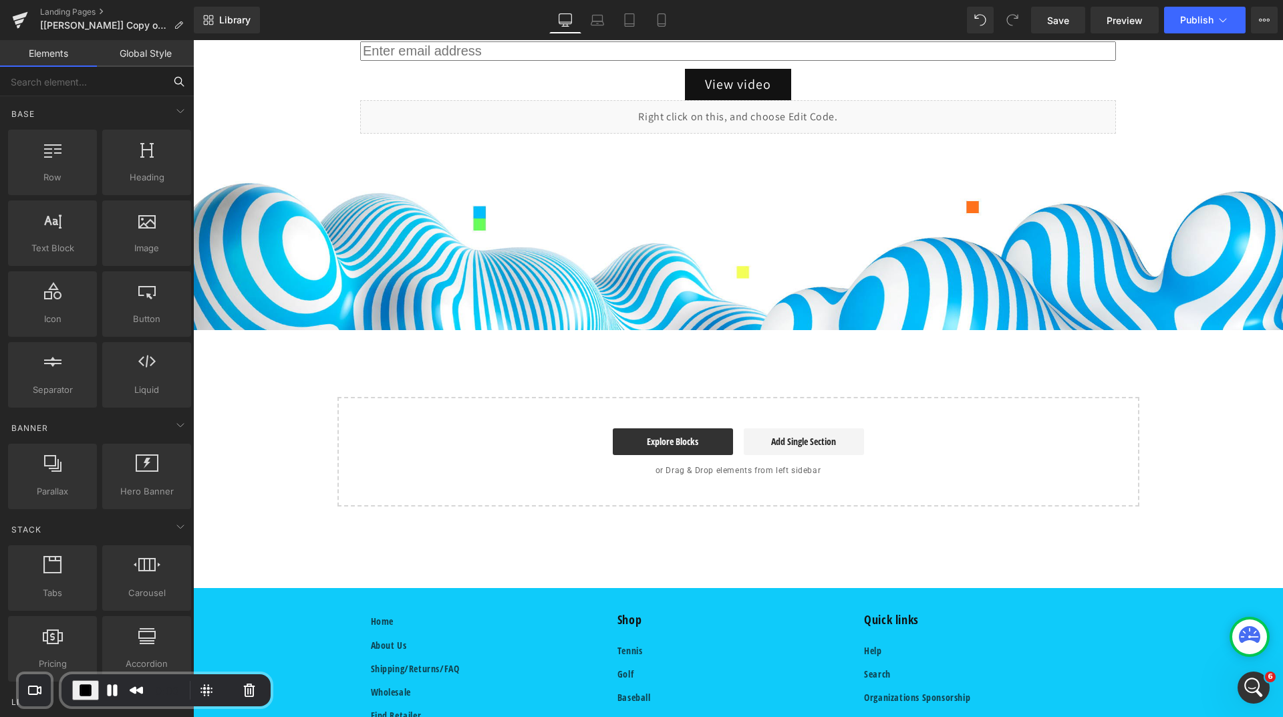
click at [136, 82] on input "text" at bounding box center [82, 81] width 164 height 29
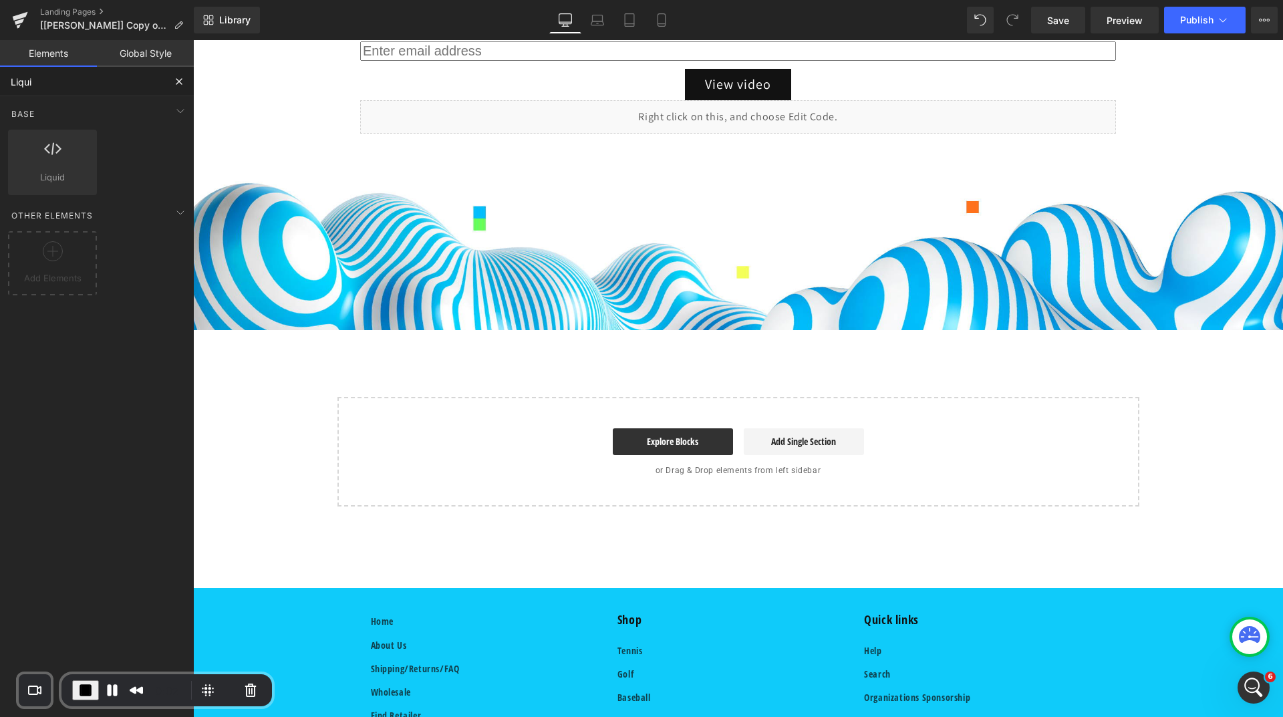
type input "Liquid"
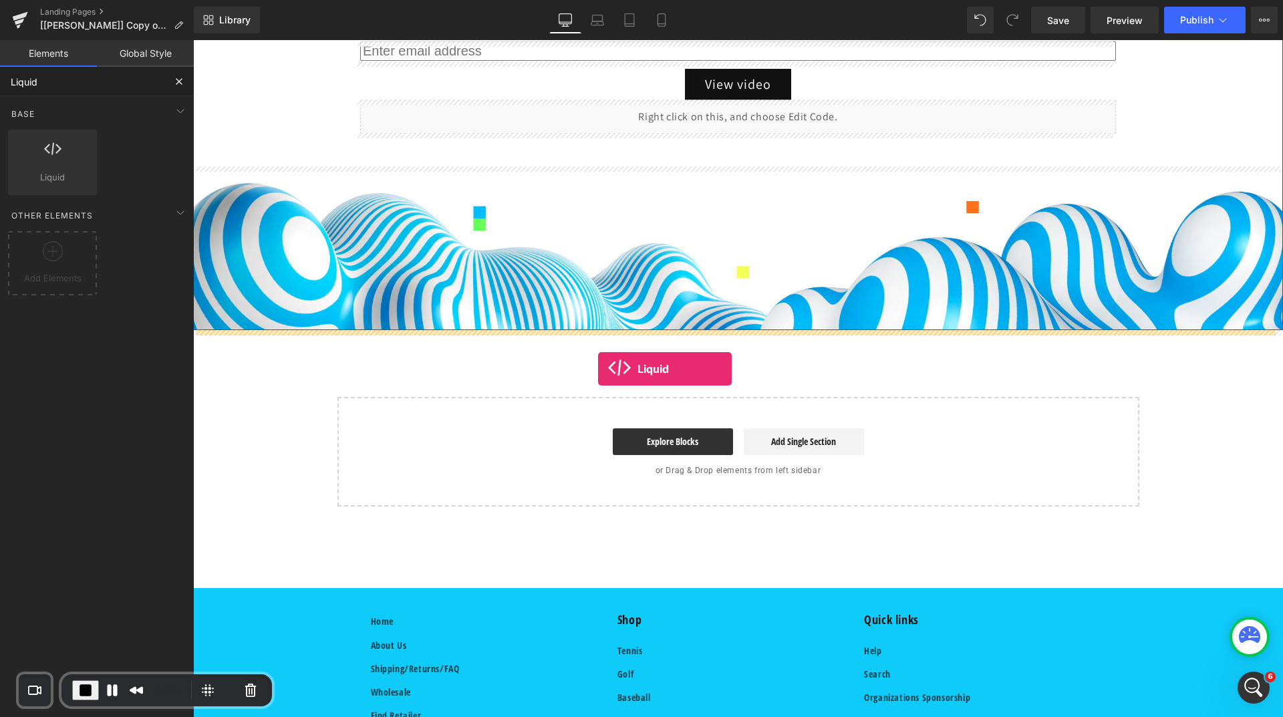
drag, startPoint x: 251, startPoint y: 213, endPoint x: 598, endPoint y: 369, distance: 380.8
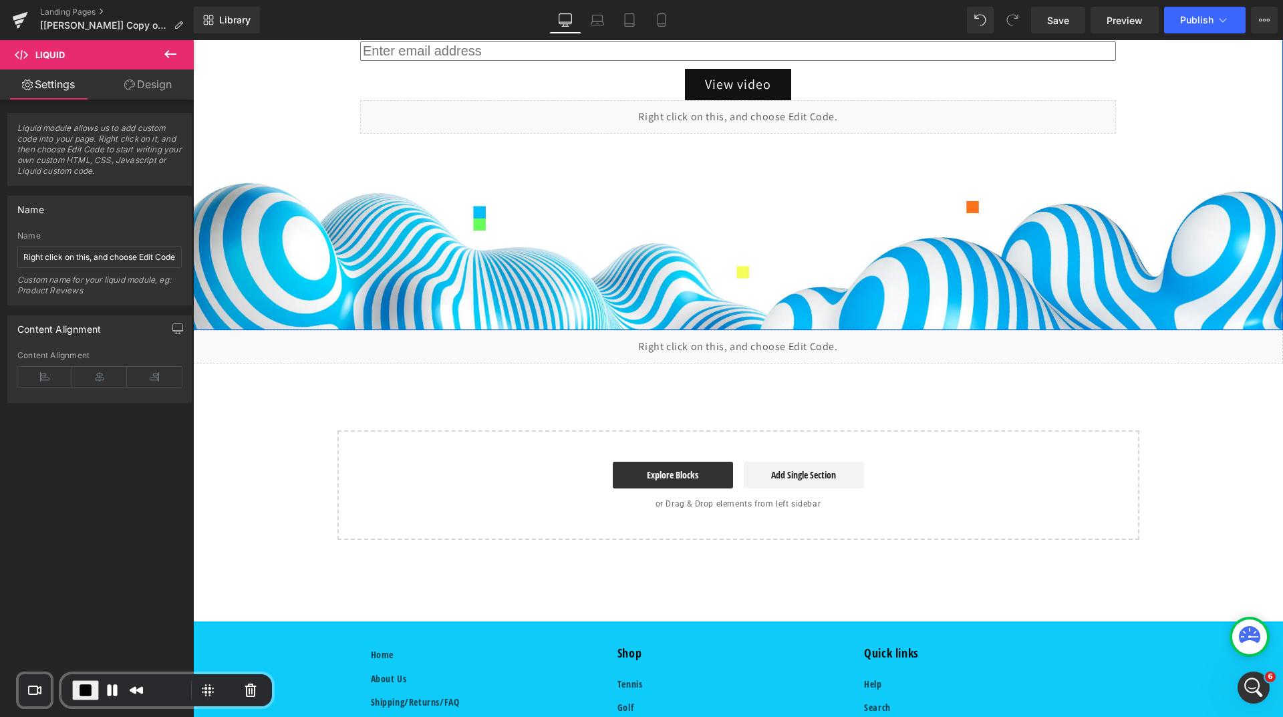
click at [750, 343] on icon at bounding box center [748, 341] width 7 height 7
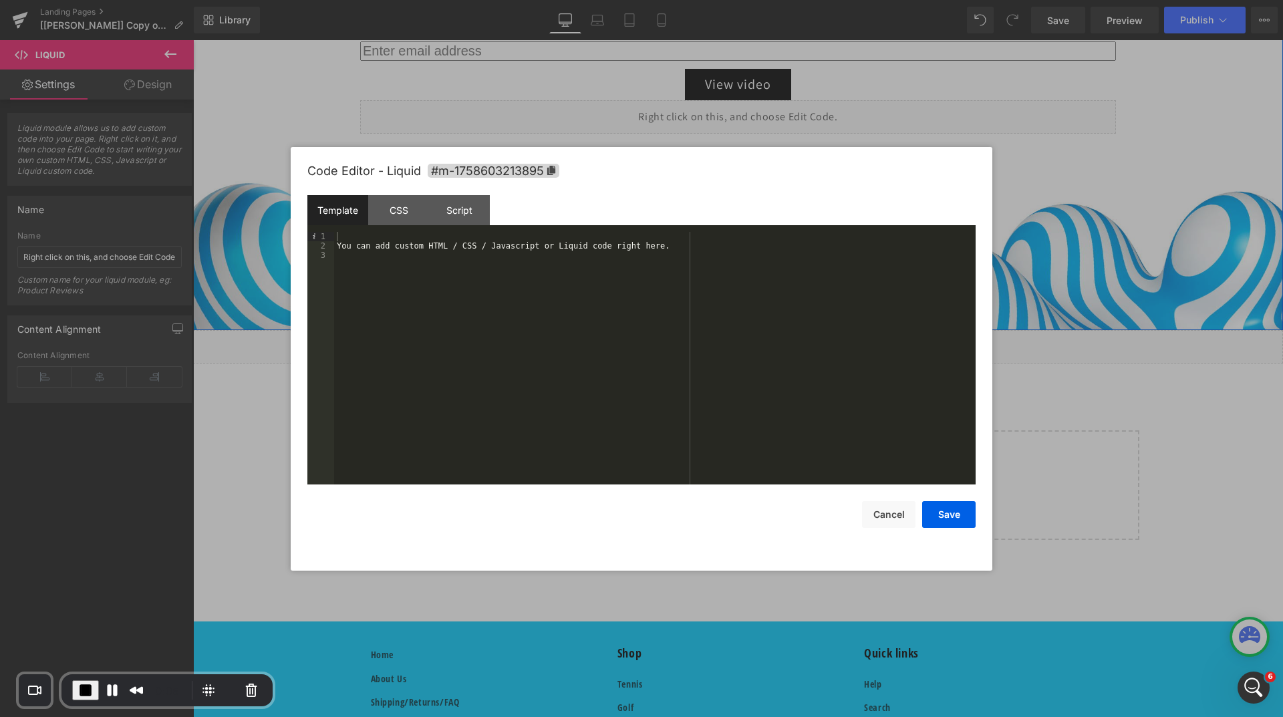
click at [527, 259] on div "You can add custom HTML / CSS / Javascript or Liquid code right here." at bounding box center [655, 367] width 642 height 271
click at [403, 216] on div "CSS" at bounding box center [398, 210] width 61 height 30
click at [378, 256] on div "#m-1758603213895 { }" at bounding box center [655, 367] width 642 height 271
click at [939, 513] on button "Save" at bounding box center [948, 514] width 53 height 27
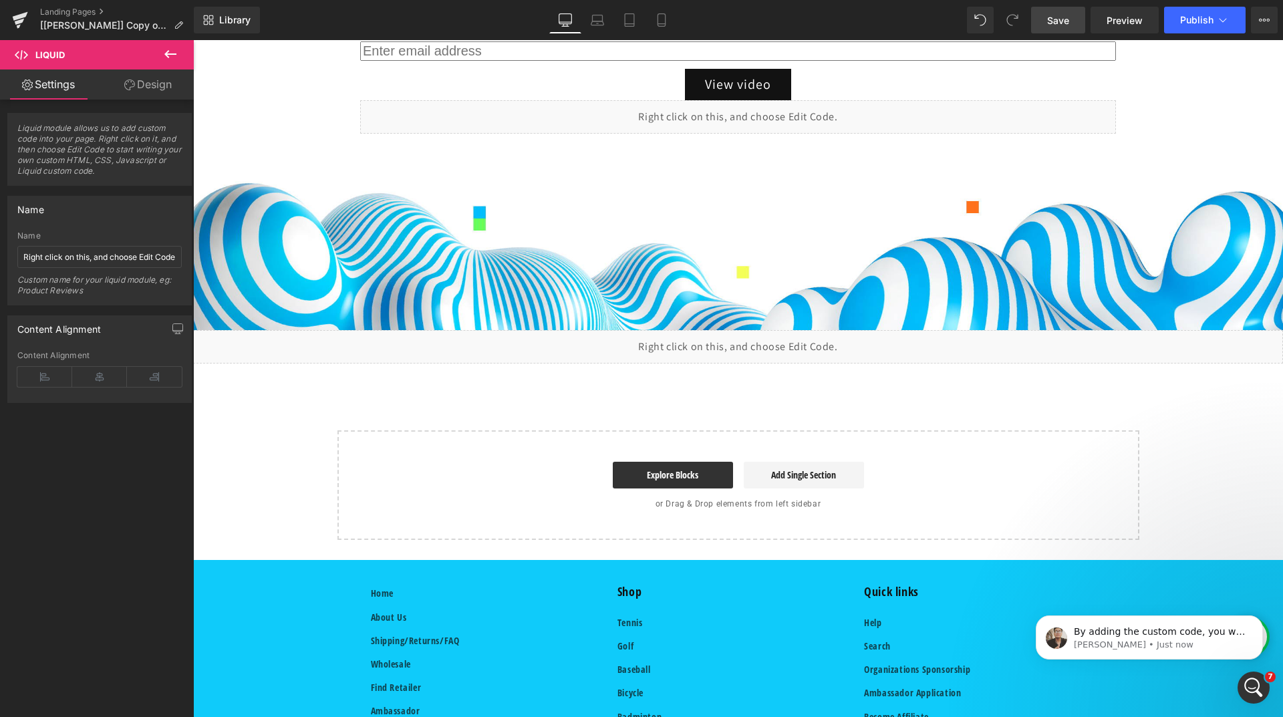
click at [1069, 21] on span "Save" at bounding box center [1058, 20] width 22 height 14
click at [88, 12] on link "Landing Pages" at bounding box center [117, 12] width 154 height 11
